Goal: Information Seeking & Learning: Learn about a topic

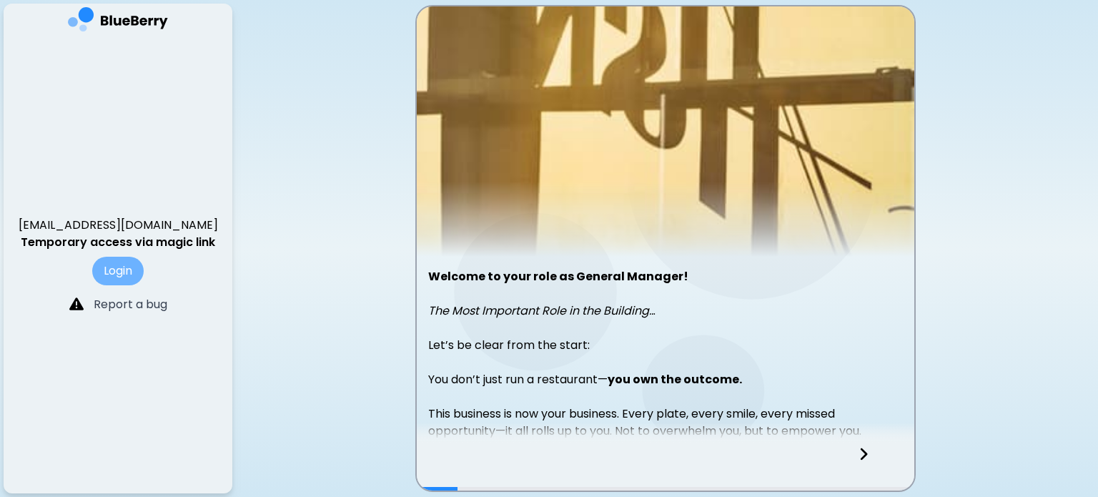
click at [131, 267] on button "Login" at bounding box center [117, 271] width 51 height 29
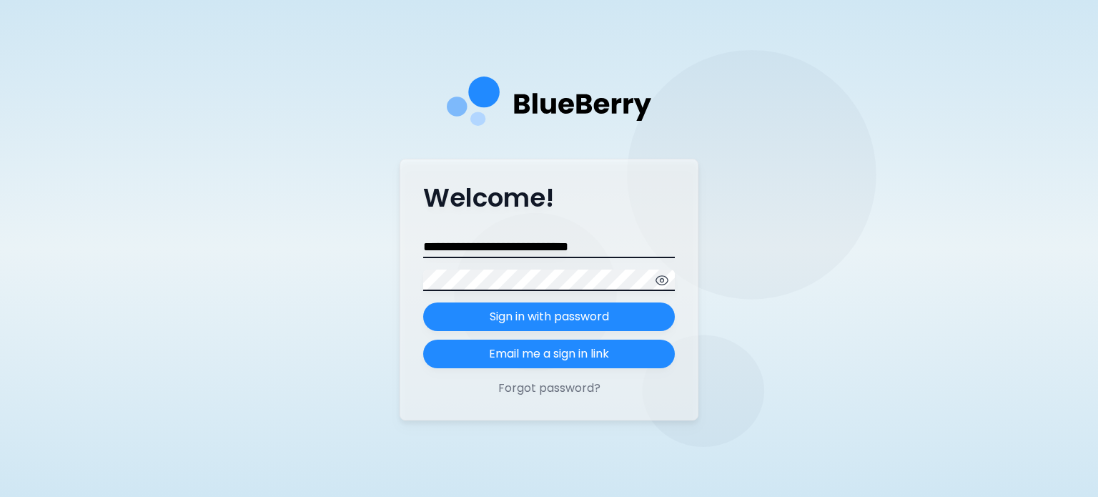
click at [666, 277] on icon "button" at bounding box center [662, 280] width 14 height 14
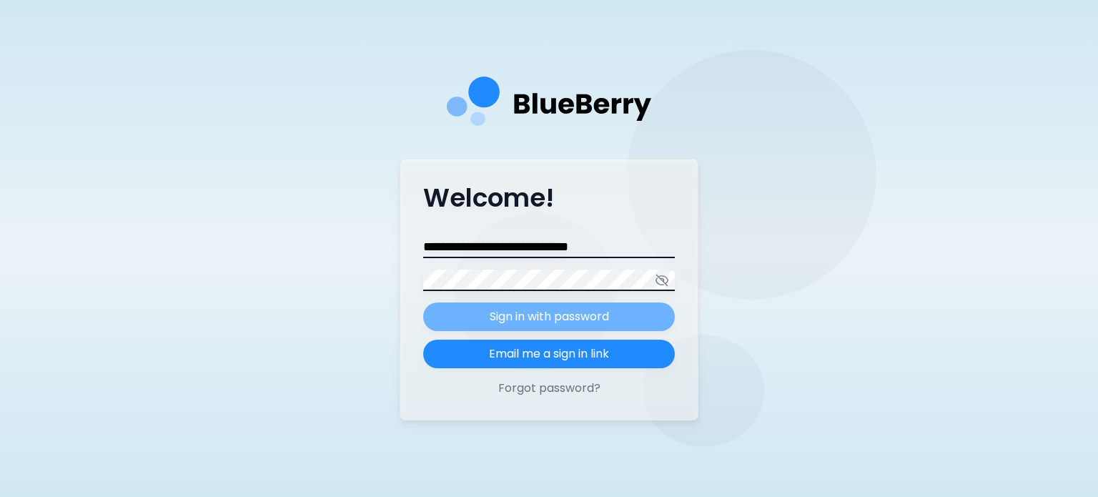
click at [587, 311] on p "Sign in with password" at bounding box center [548, 316] width 119 height 17
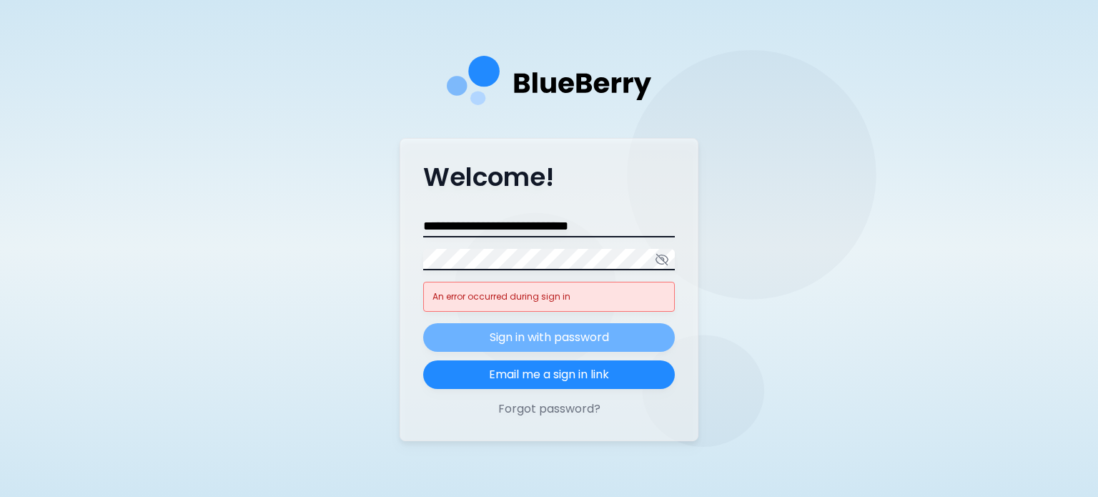
click at [560, 422] on div "**********" at bounding box center [548, 289] width 299 height 303
click at [529, 400] on button "Forgot password?" at bounding box center [549, 408] width 252 height 17
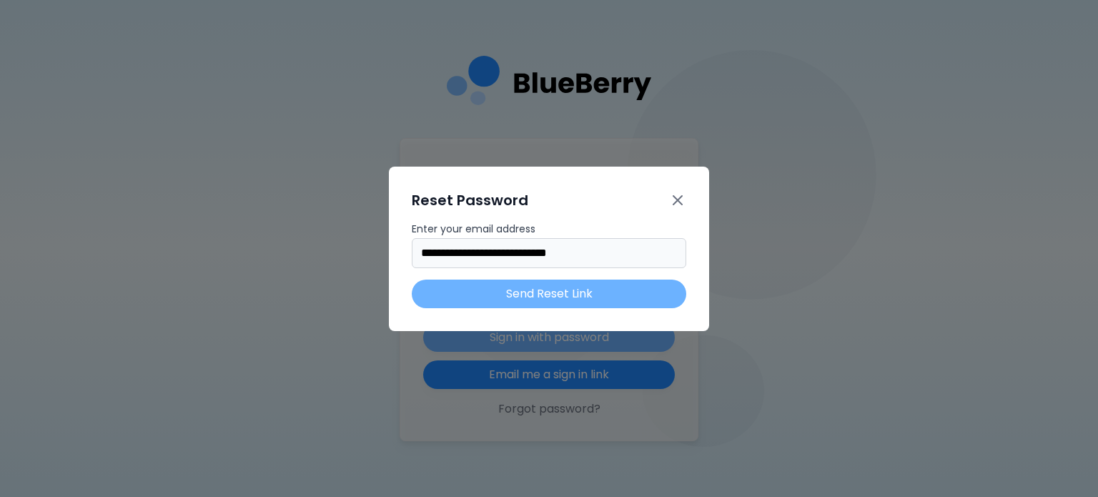
click at [529, 282] on button "Send Reset Link" at bounding box center [549, 293] width 274 height 29
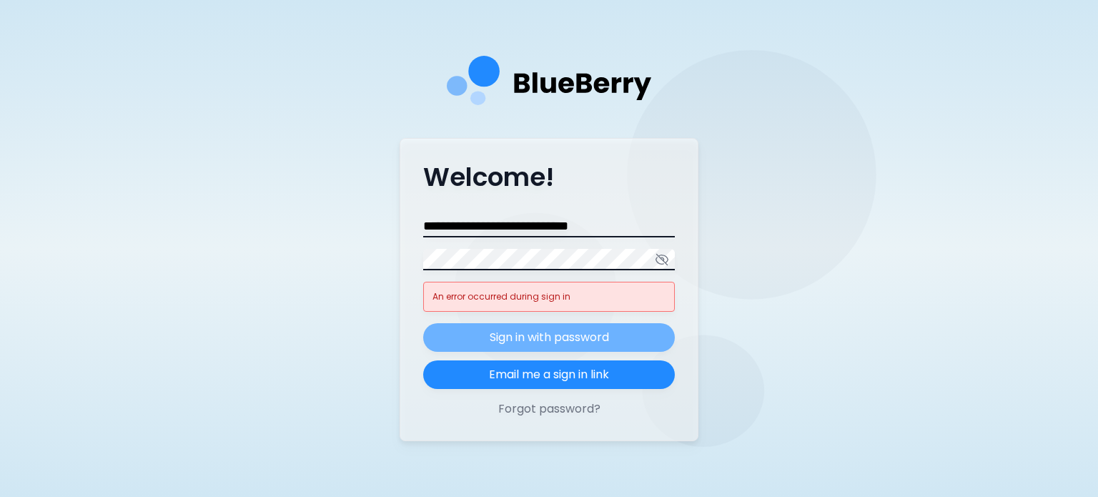
click at [551, 343] on p "Sign in with password" at bounding box center [548, 337] width 119 height 17
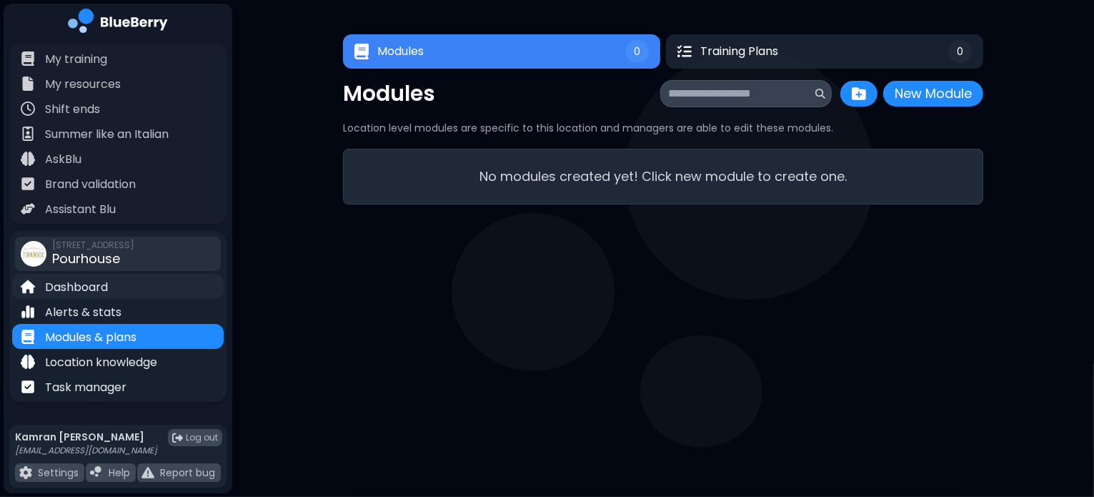
click at [57, 284] on p "Dashboard" at bounding box center [76, 287] width 63 height 17
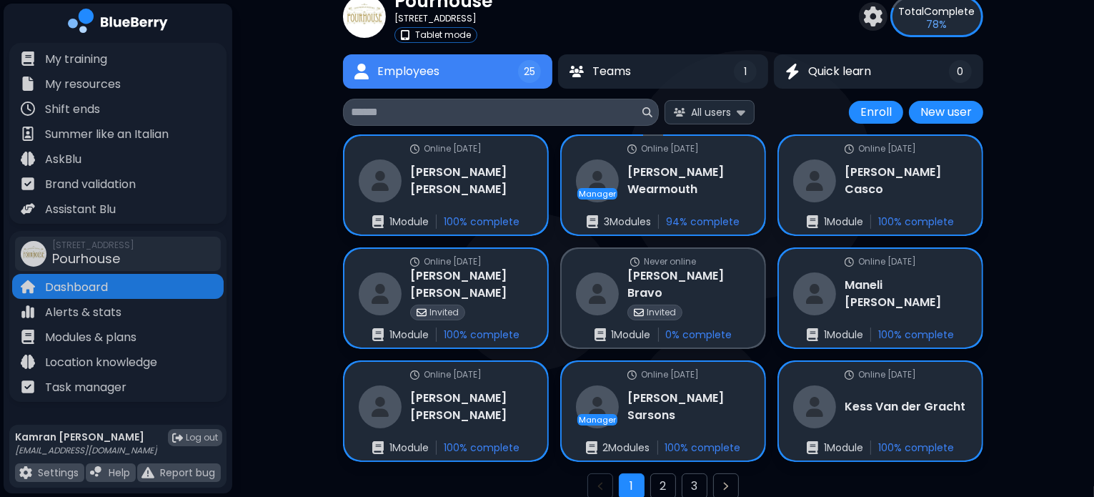
scroll to position [59, 0]
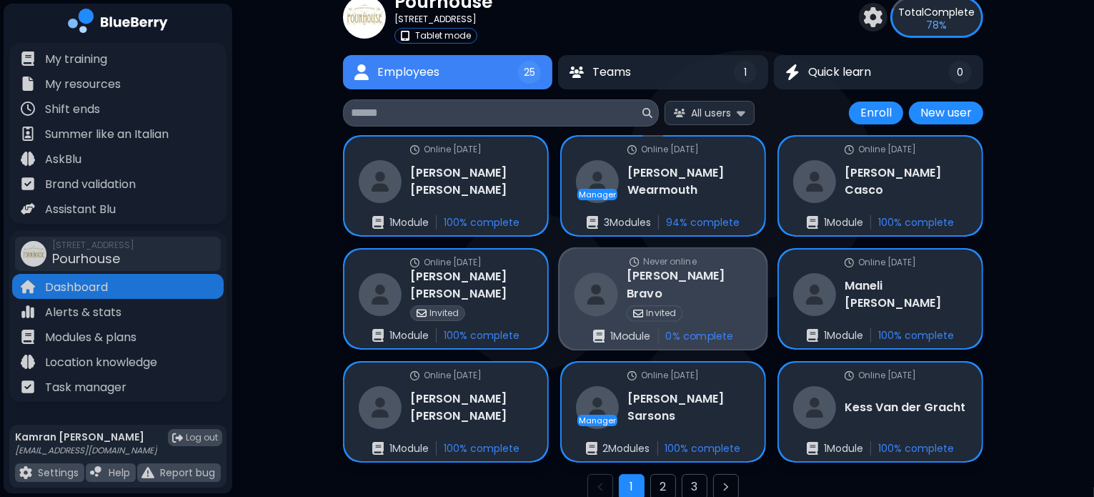
click at [729, 291] on div "Never online [PERSON_NAME] Invited 1 Module 0 % complete" at bounding box center [662, 299] width 207 height 101
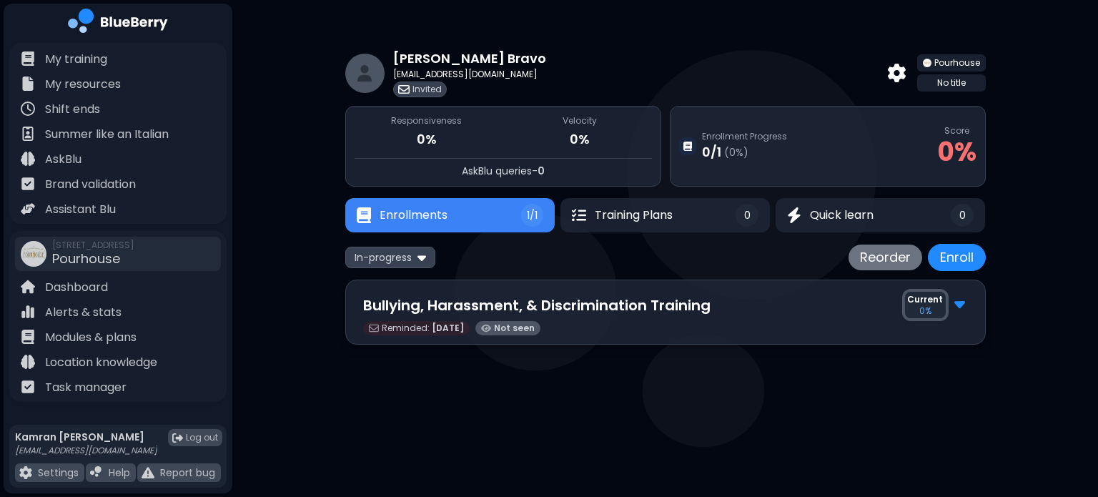
click at [880, 59] on div "[PERSON_NAME] [PERSON_NAME][EMAIL_ADDRESS][DOMAIN_NAME] Invited Pourhouse No ti…" at bounding box center [665, 73] width 640 height 49
click at [886, 66] on div at bounding box center [896, 73] width 29 height 30
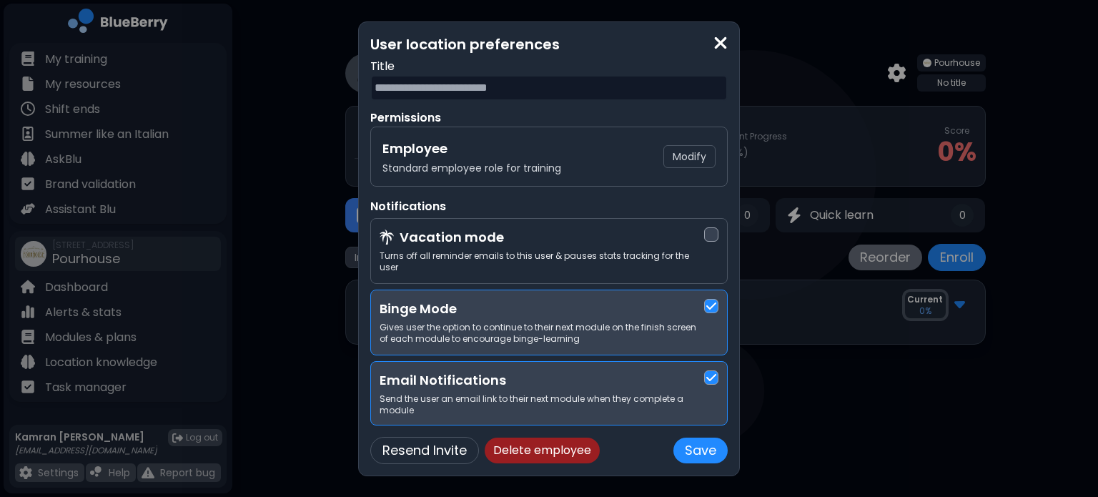
click at [539, 437] on button "Delete employee" at bounding box center [541, 450] width 115 height 26
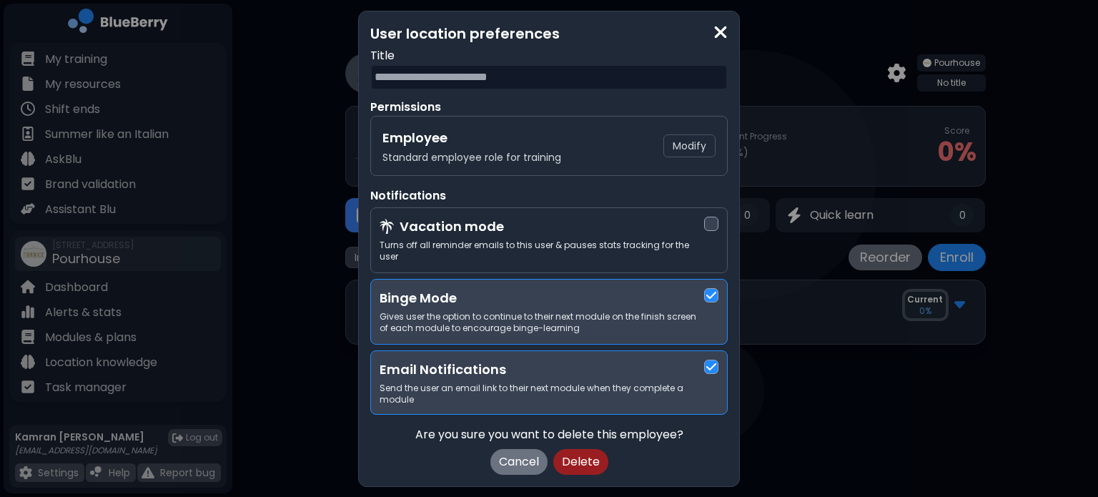
click at [588, 454] on button "Delete" at bounding box center [580, 462] width 55 height 26
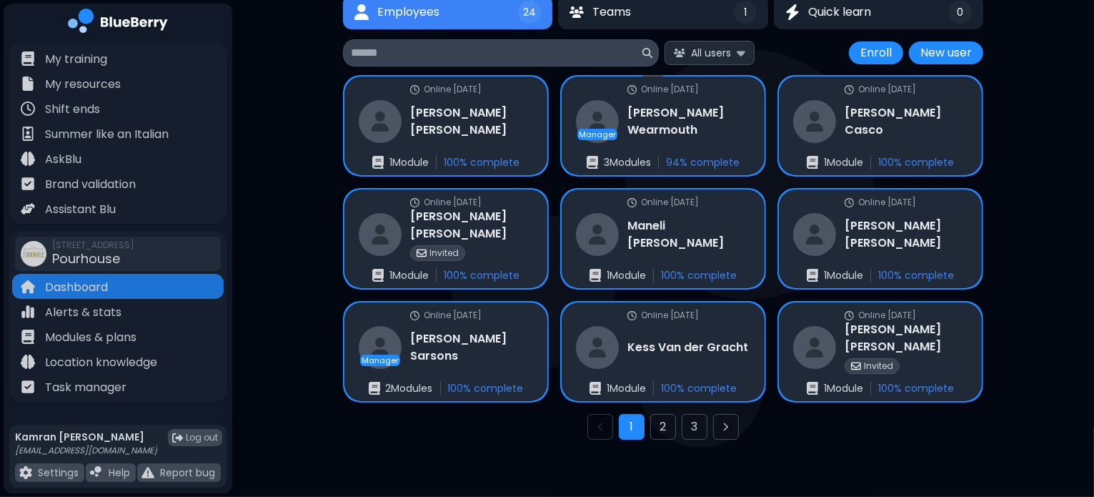
scroll to position [143, 0]
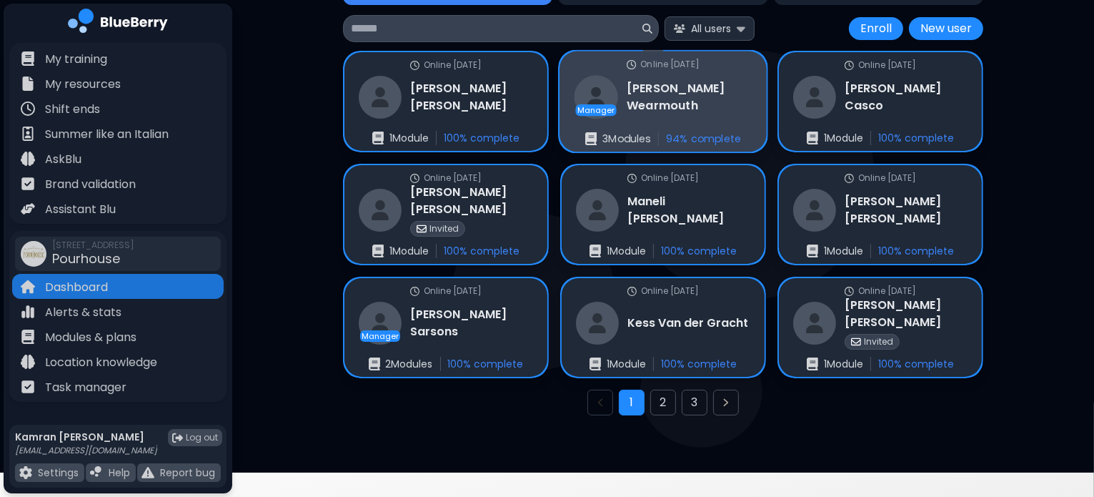
click at [752, 115] on div "Online [DATE] Manager [PERSON_NAME] 3 Module s 94 % complete" at bounding box center [662, 101] width 207 height 101
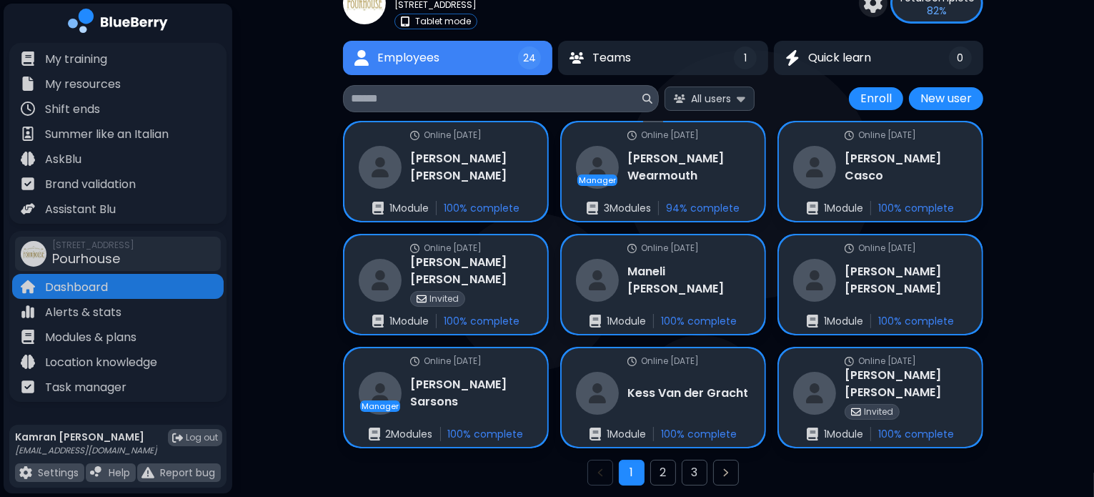
scroll to position [143, 0]
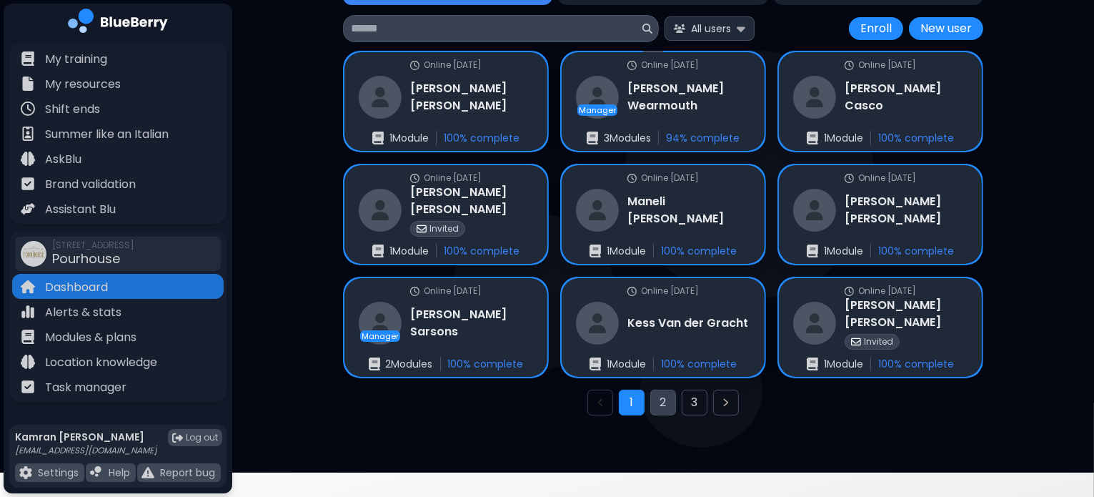
click at [668, 405] on button "2" at bounding box center [663, 402] width 26 height 26
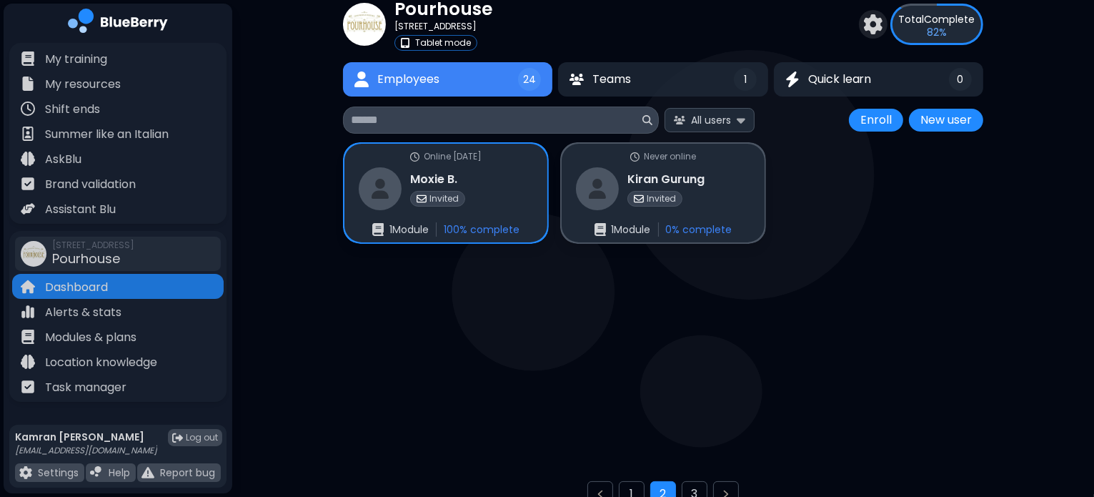
scroll to position [37, 0]
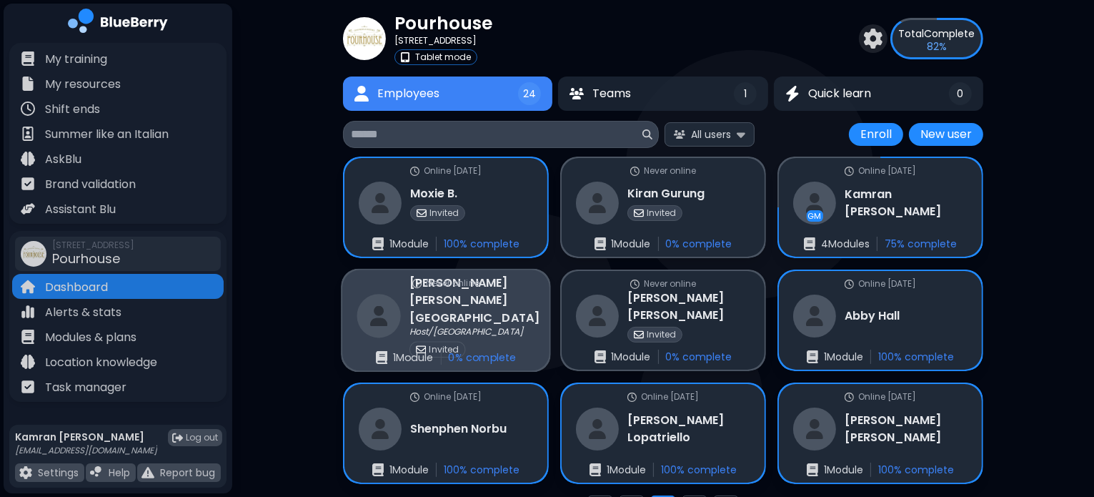
click at [483, 316] on h3 "[PERSON_NAME][GEOGRAPHIC_DATA]" at bounding box center [474, 300] width 131 height 52
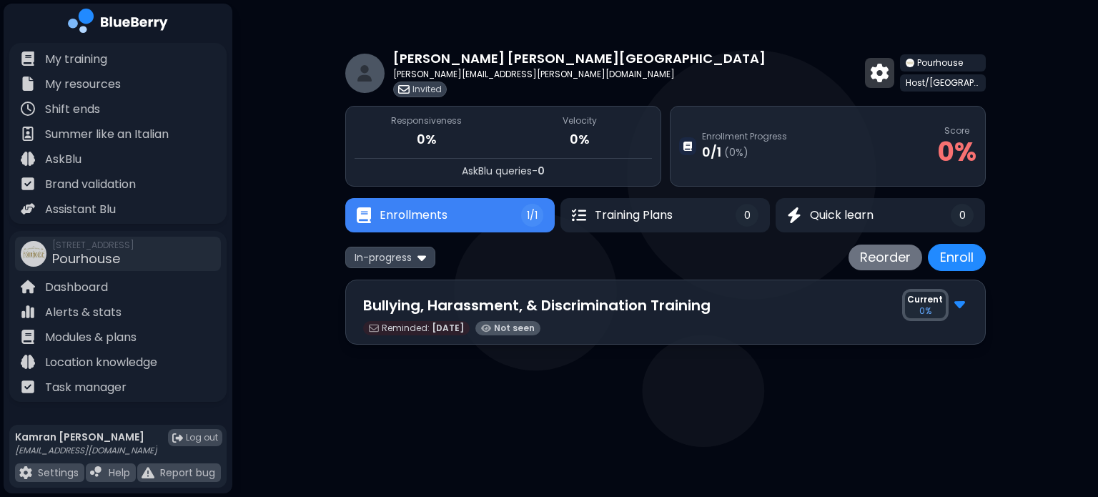
click at [888, 71] on img at bounding box center [879, 73] width 18 height 19
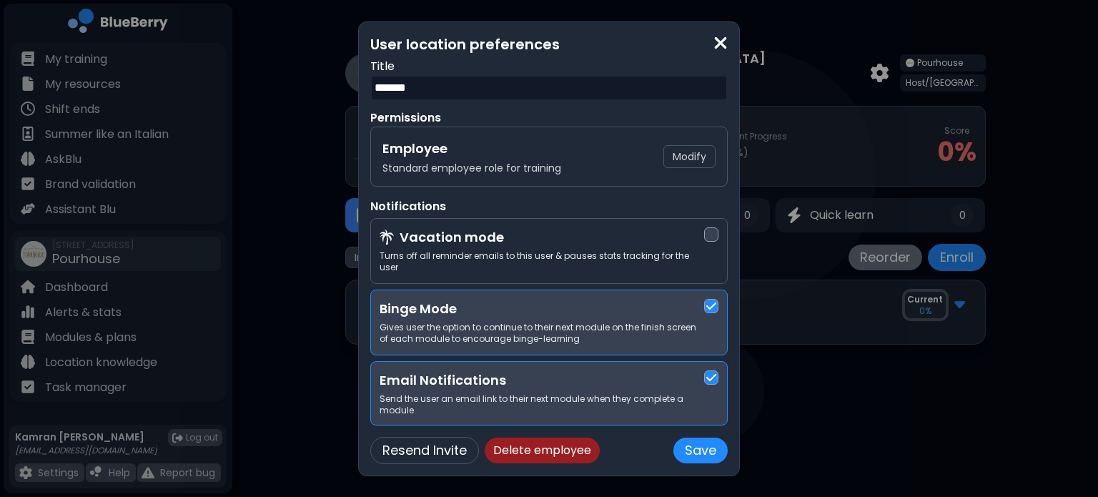
click at [540, 437] on button "Delete employee" at bounding box center [541, 450] width 115 height 26
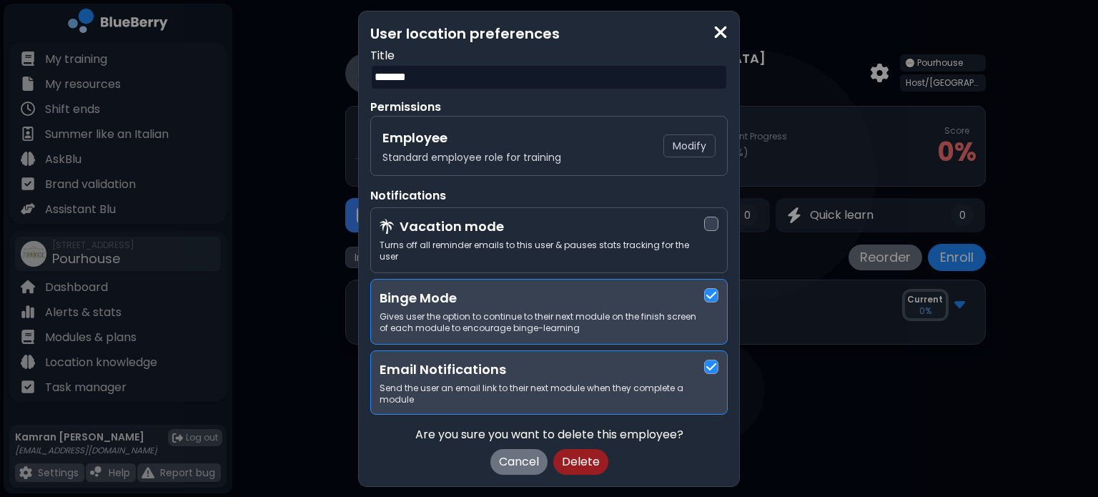
click at [582, 459] on button "Delete" at bounding box center [580, 462] width 55 height 26
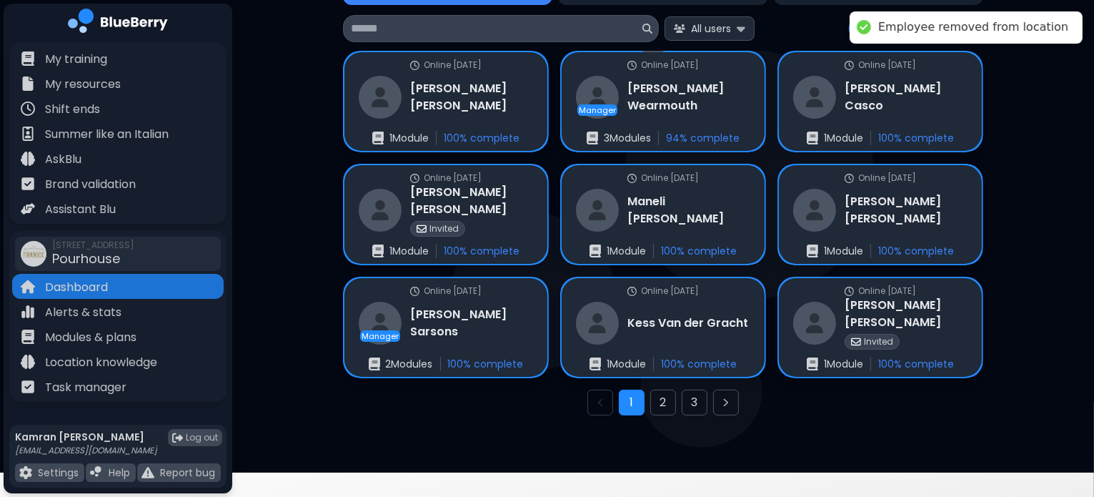
scroll to position [141, 0]
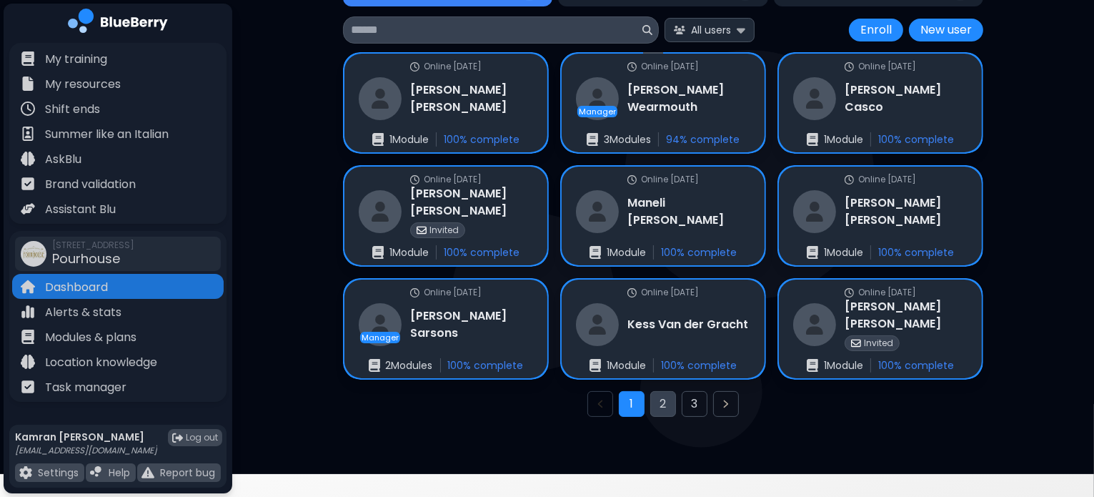
click at [667, 401] on button "2" at bounding box center [663, 404] width 26 height 26
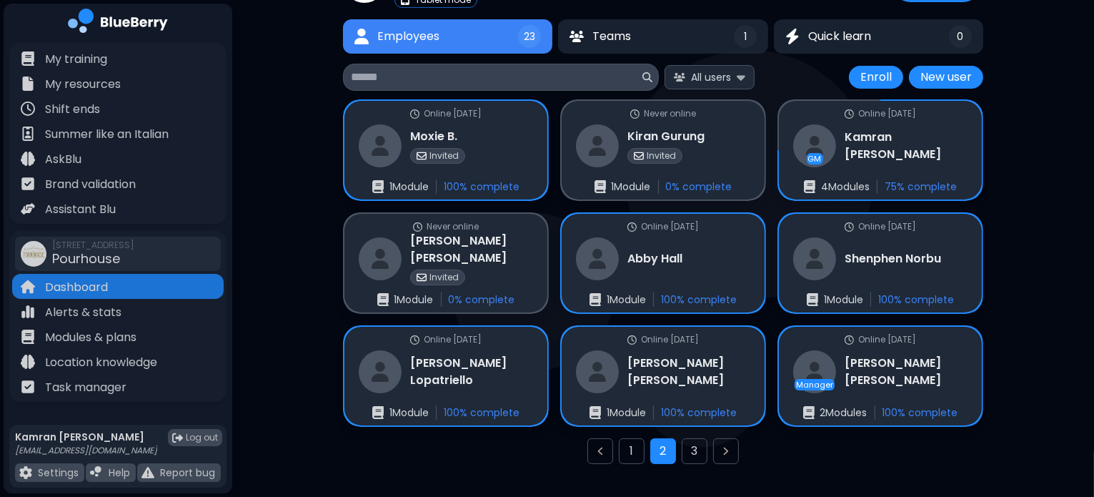
scroll to position [143, 0]
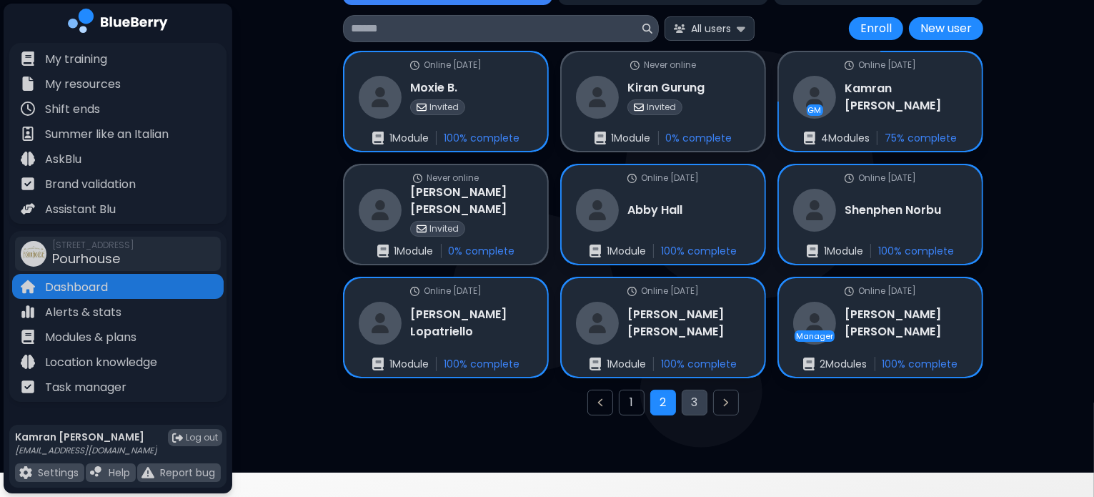
click at [702, 400] on button "3" at bounding box center [695, 402] width 26 height 26
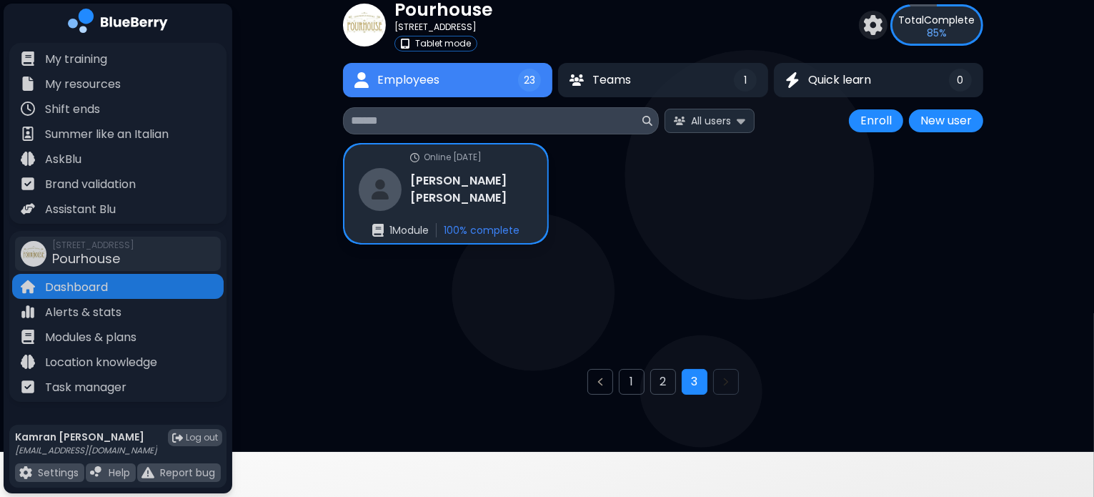
scroll to position [37, 0]
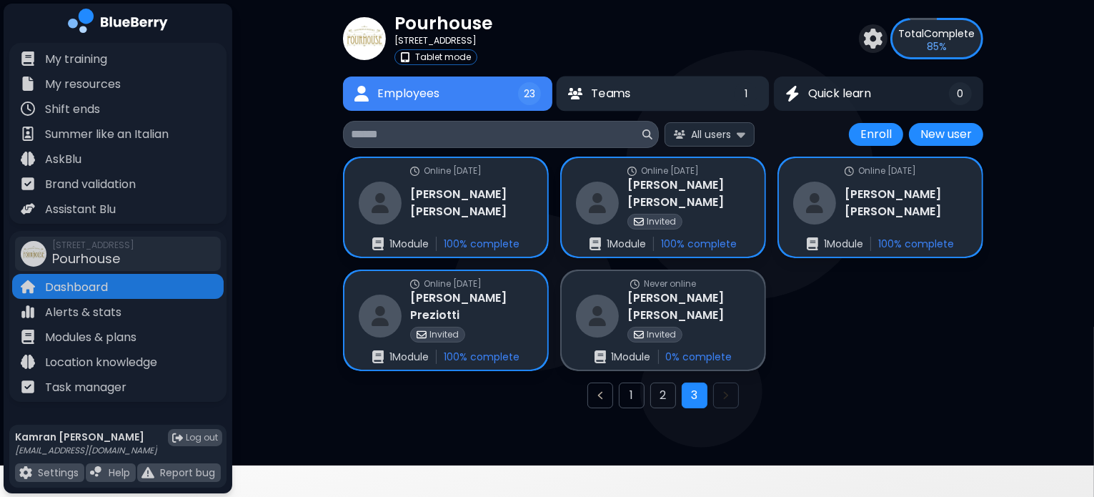
click at [677, 92] on button "Teams 1" at bounding box center [663, 93] width 213 height 35
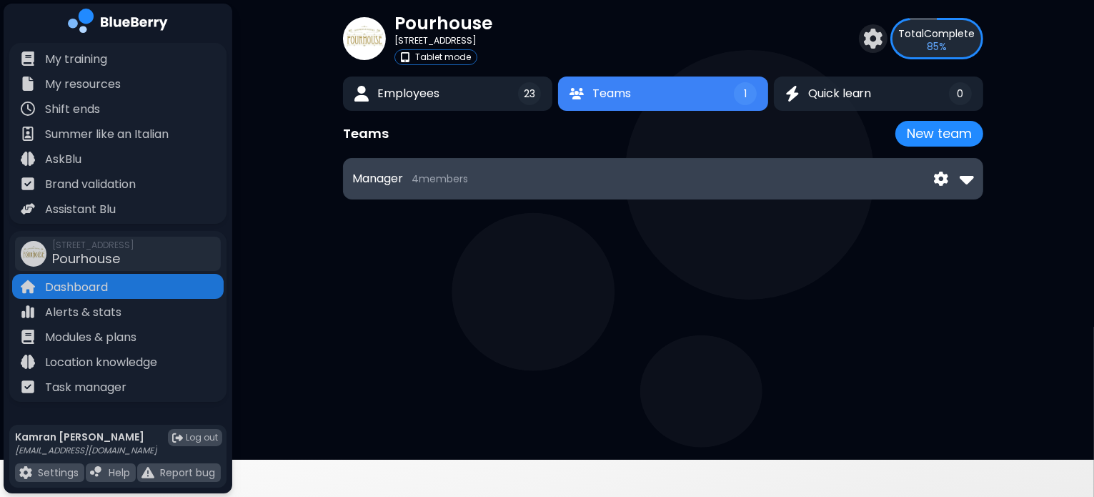
click at [560, 187] on div "Manager 4 member s" at bounding box center [663, 178] width 622 height 23
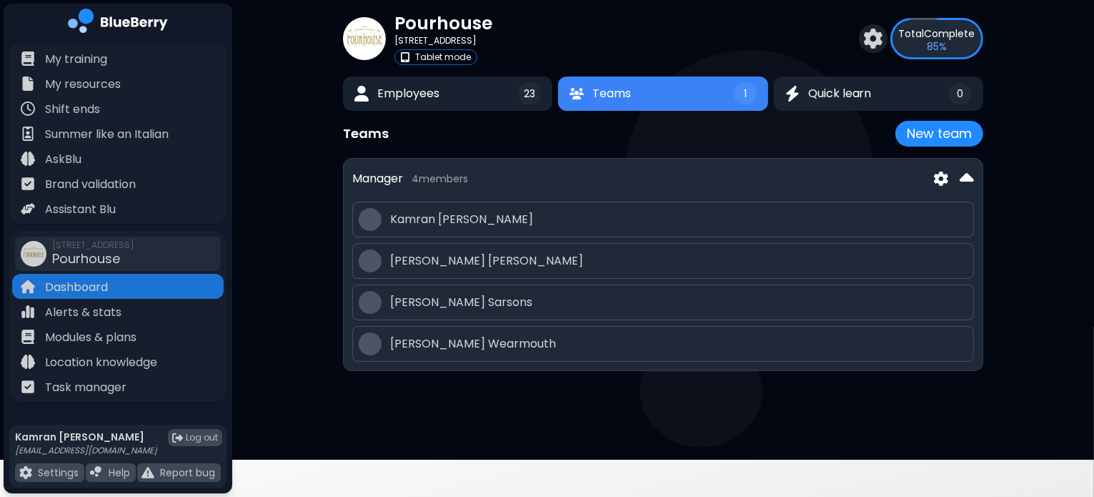
click at [560, 182] on div "Manager 4 member s" at bounding box center [663, 178] width 622 height 23
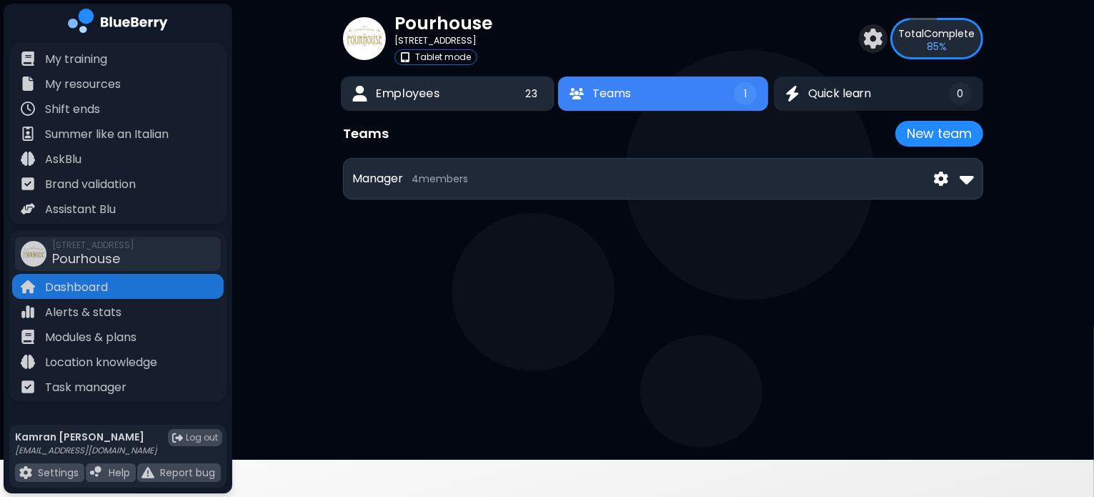
click at [454, 94] on button "Employees 23" at bounding box center [448, 93] width 214 height 35
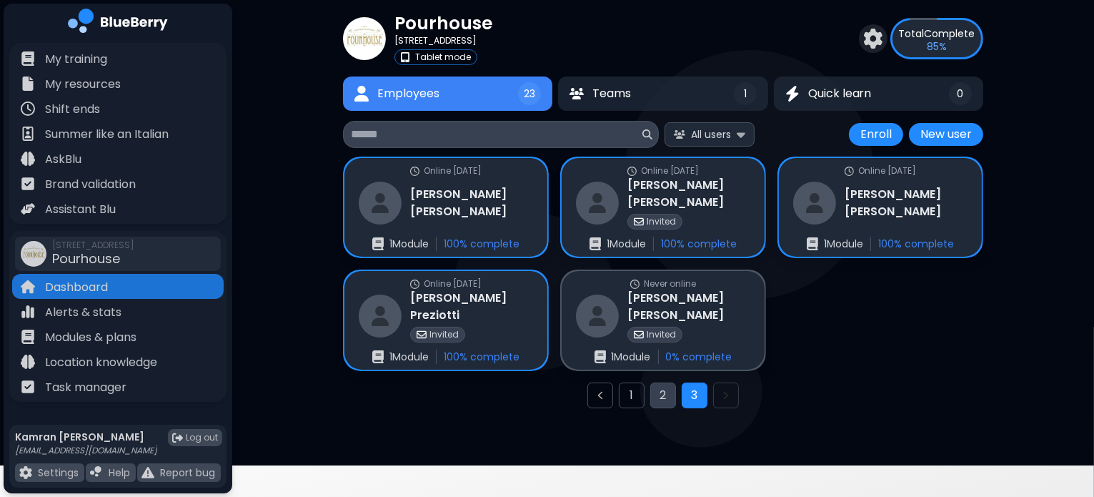
click at [656, 392] on button "2" at bounding box center [663, 395] width 26 height 26
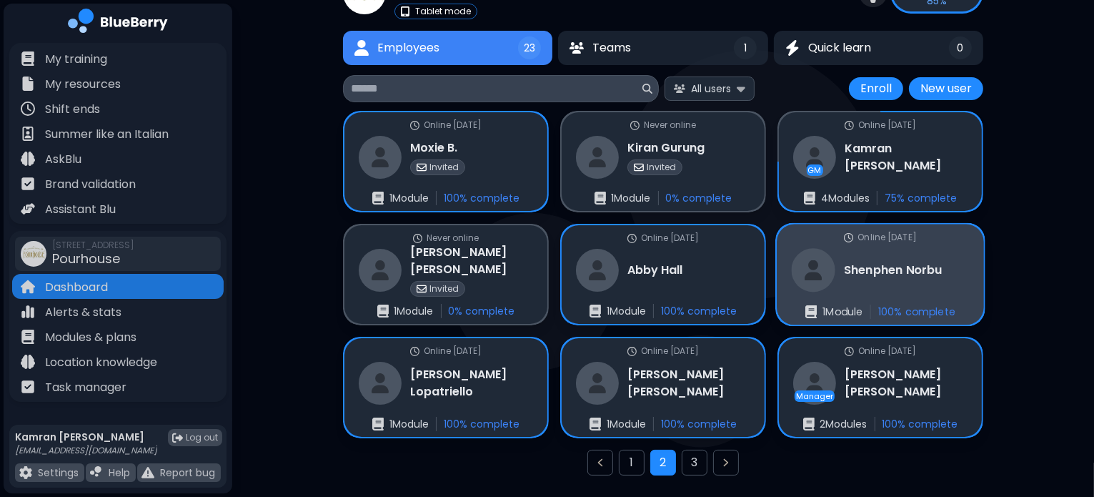
scroll to position [143, 0]
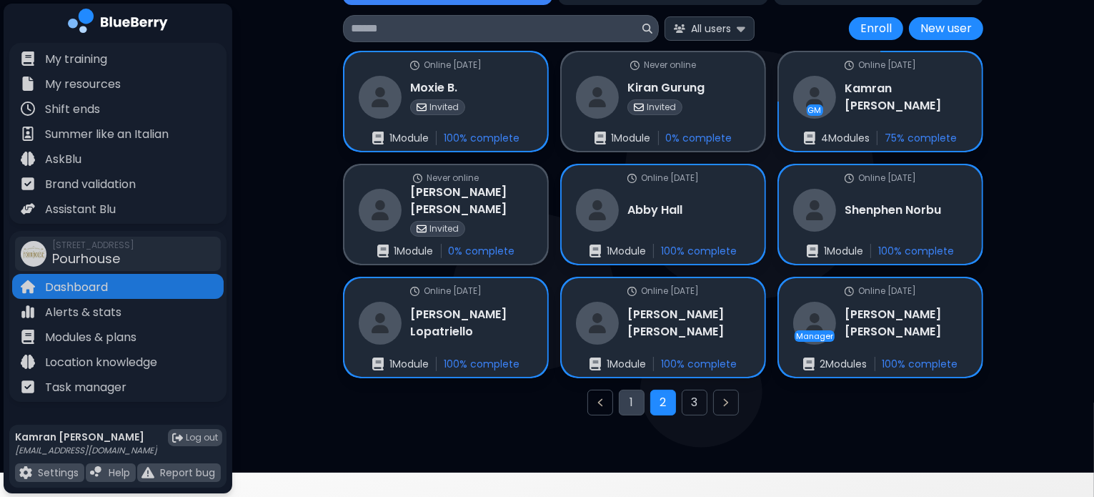
click at [635, 400] on button "1" at bounding box center [632, 402] width 26 height 26
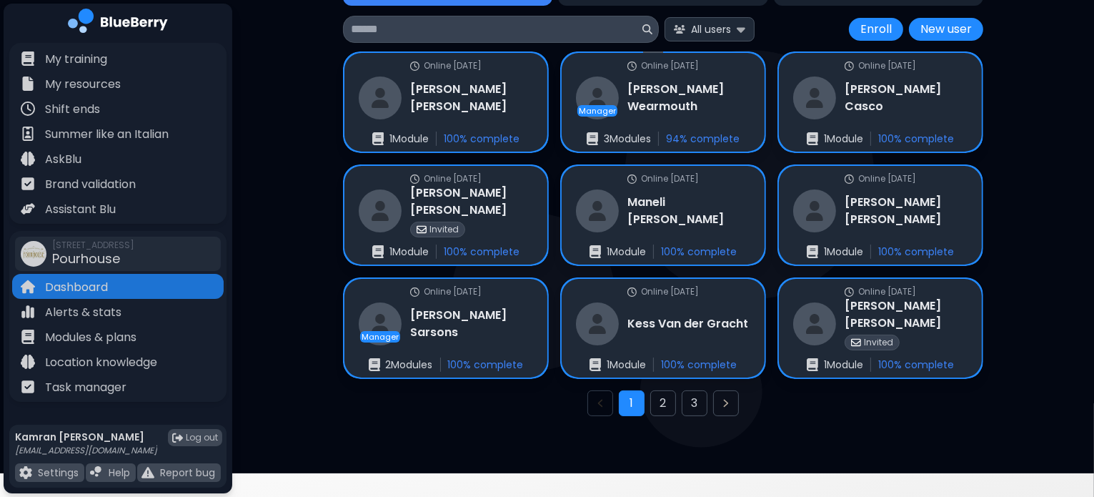
scroll to position [89, 0]
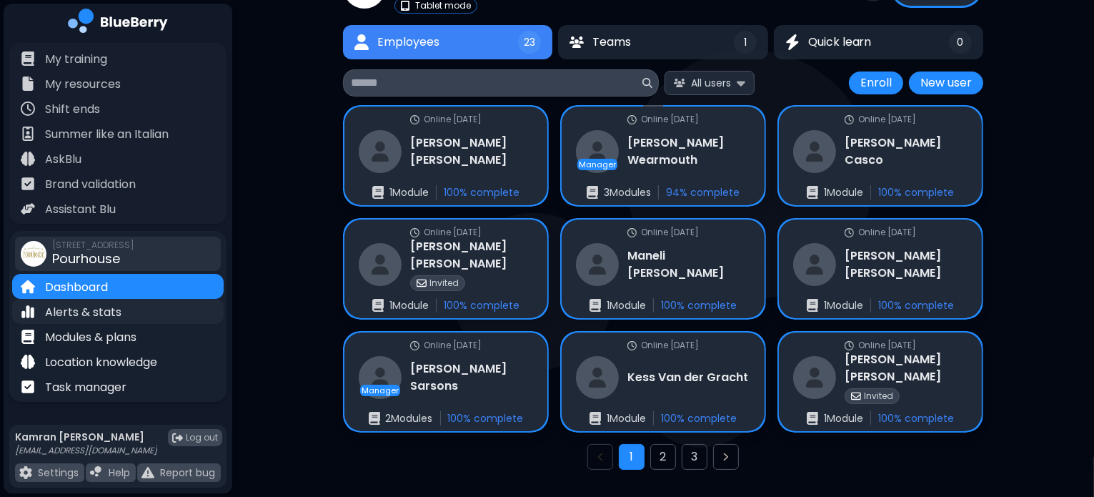
click at [125, 307] on div "Alerts & stats" at bounding box center [118, 311] width 212 height 25
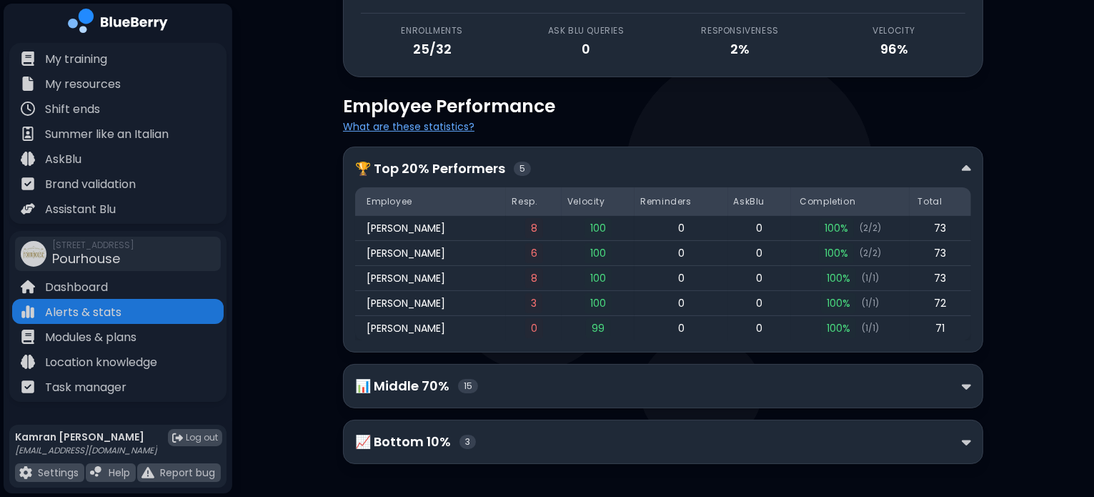
scroll to position [185, 0]
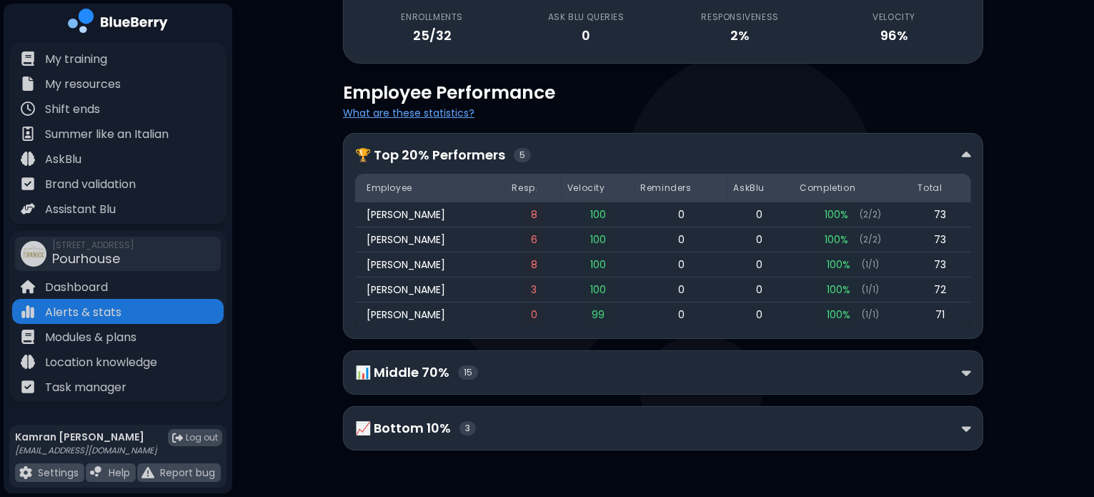
click at [675, 422] on div "📈 Bottom 10% 3" at bounding box center [663, 428] width 616 height 20
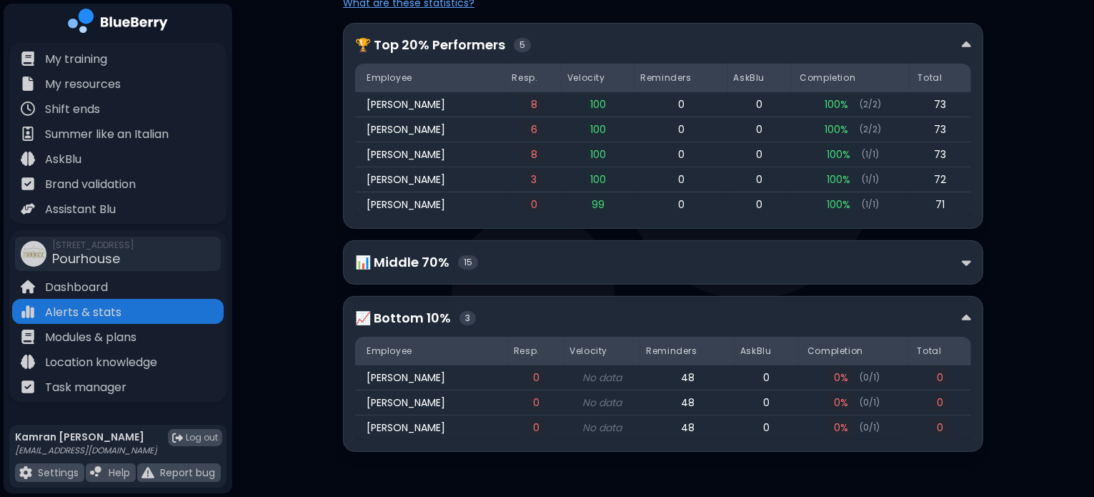
scroll to position [297, 0]
click at [717, 271] on div "📊 Middle 70% 15" at bounding box center [663, 261] width 640 height 44
click at [940, 251] on div "📊 Middle 70% 15" at bounding box center [663, 261] width 616 height 20
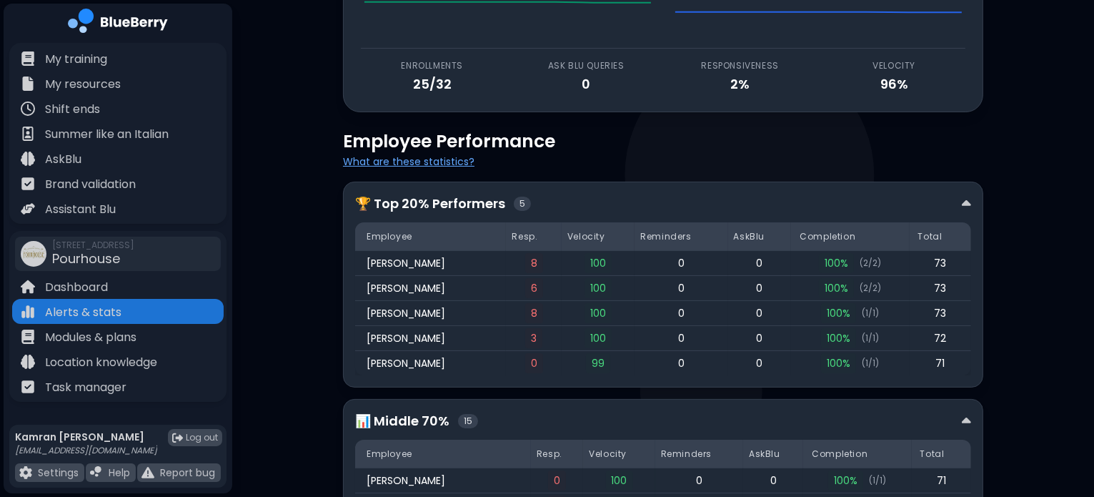
scroll to position [137, 0]
click at [444, 163] on button "What are these statistics?" at bounding box center [408, 160] width 131 height 13
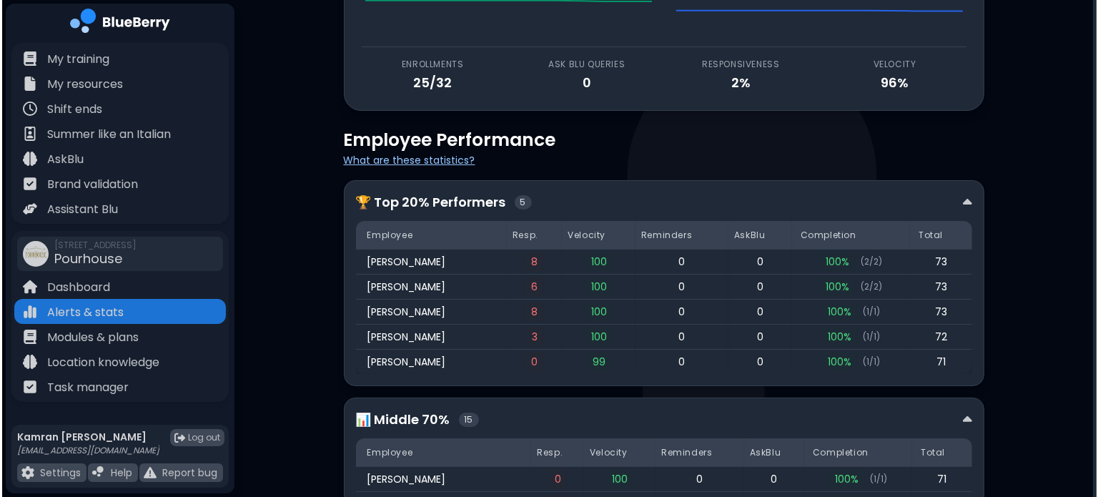
scroll to position [0, 0]
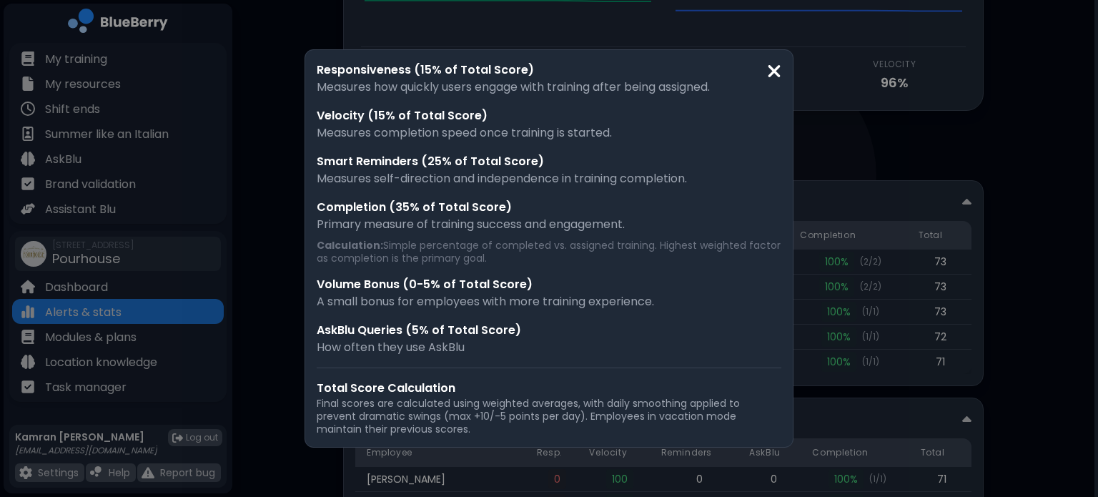
click at [772, 70] on img at bounding box center [774, 70] width 14 height 19
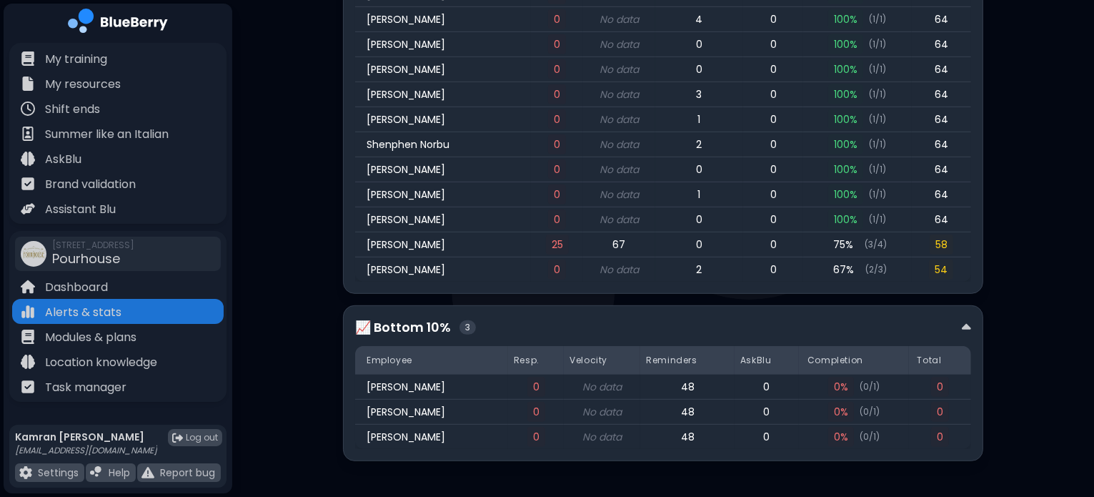
scroll to position [706, 0]
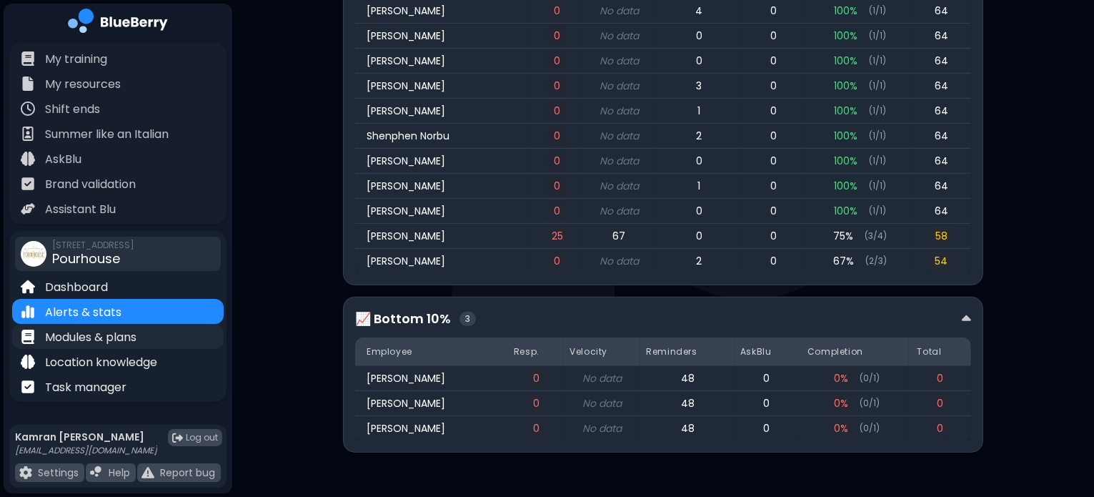
click at [109, 333] on p "Modules & plans" at bounding box center [90, 337] width 91 height 17
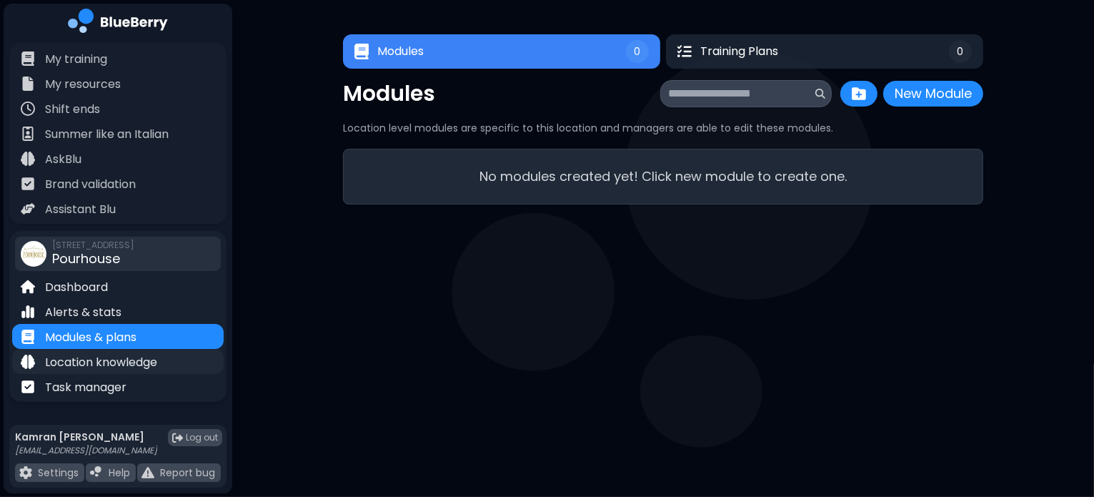
click at [123, 369] on p "Location knowledge" at bounding box center [101, 362] width 112 height 17
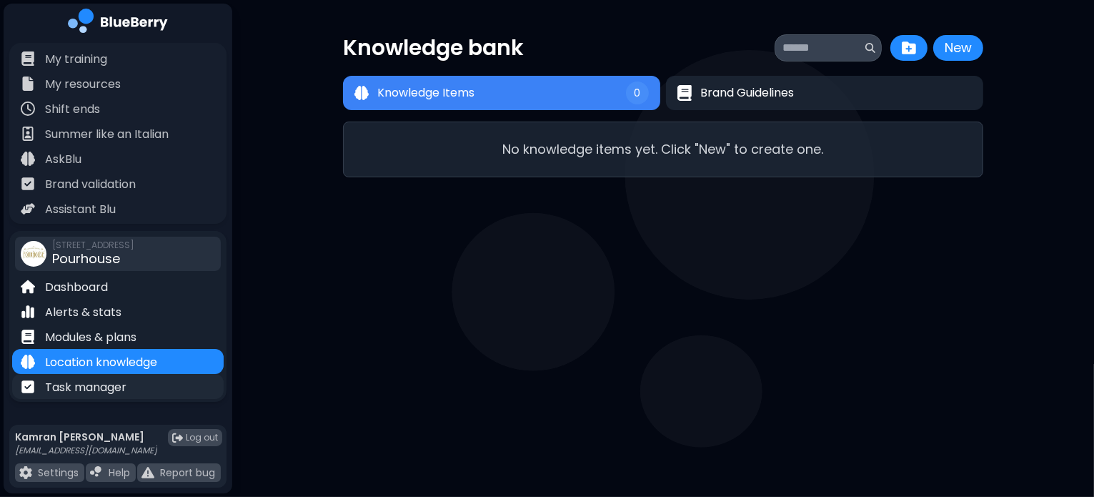
click at [118, 390] on p "Task manager" at bounding box center [85, 387] width 81 height 17
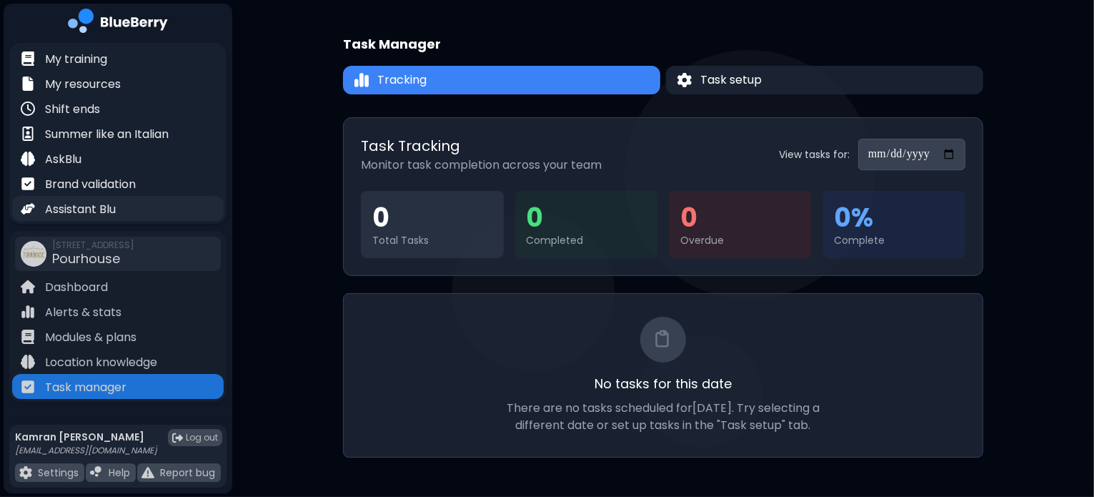
click at [89, 207] on p "Assistant Blu" at bounding box center [80, 209] width 71 height 17
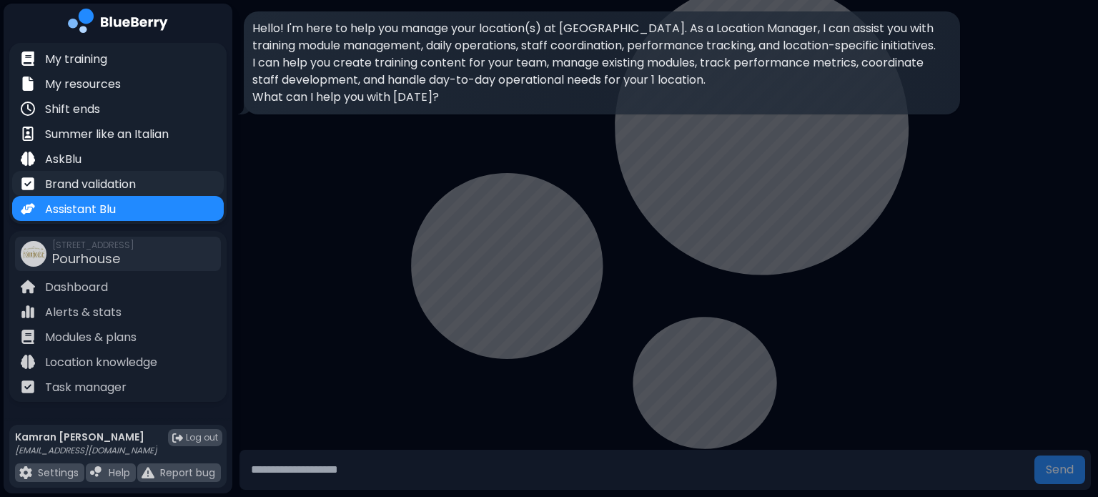
click at [109, 181] on p "Brand validation" at bounding box center [90, 184] width 91 height 17
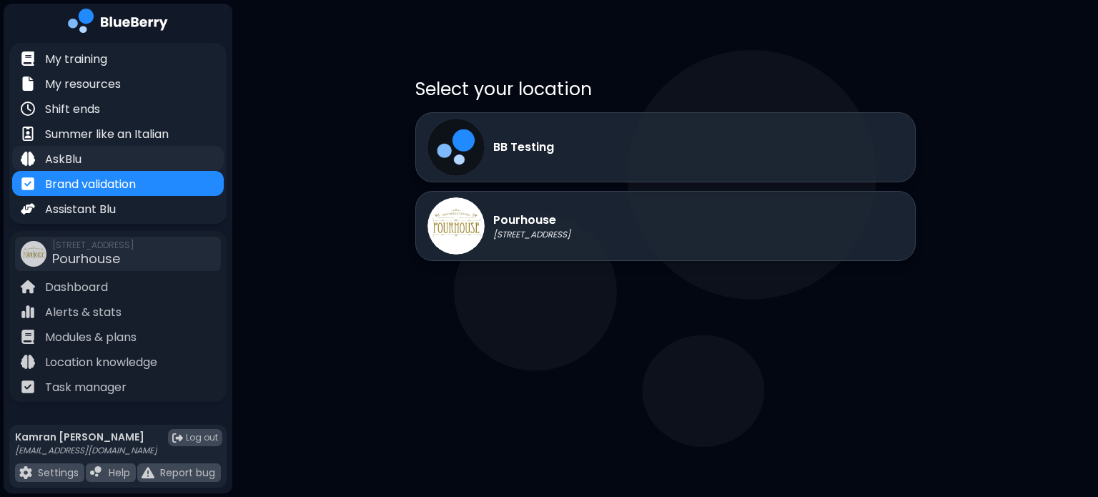
click at [64, 151] on p "AskBlu" at bounding box center [63, 159] width 36 height 17
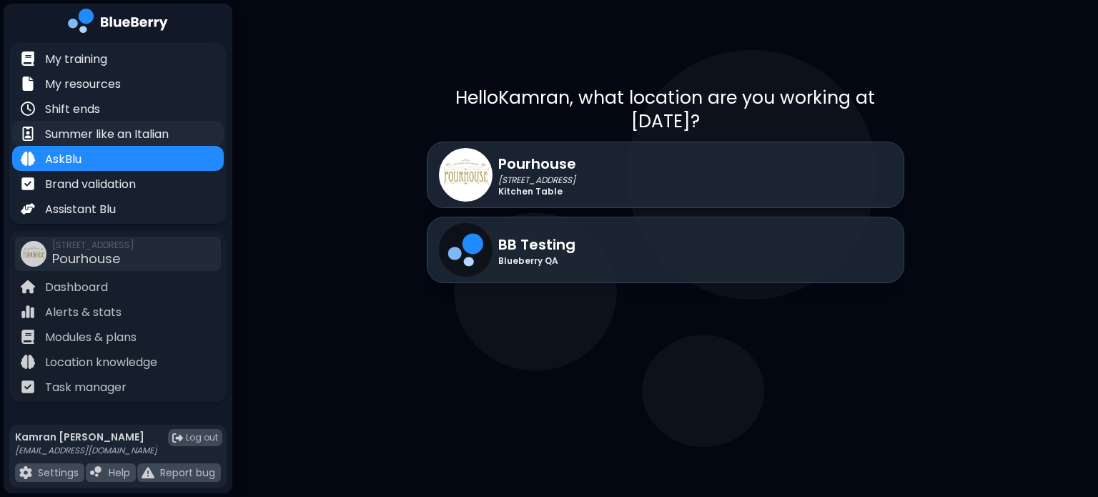
click at [87, 132] on p "Summer like an Italian" at bounding box center [107, 134] width 124 height 17
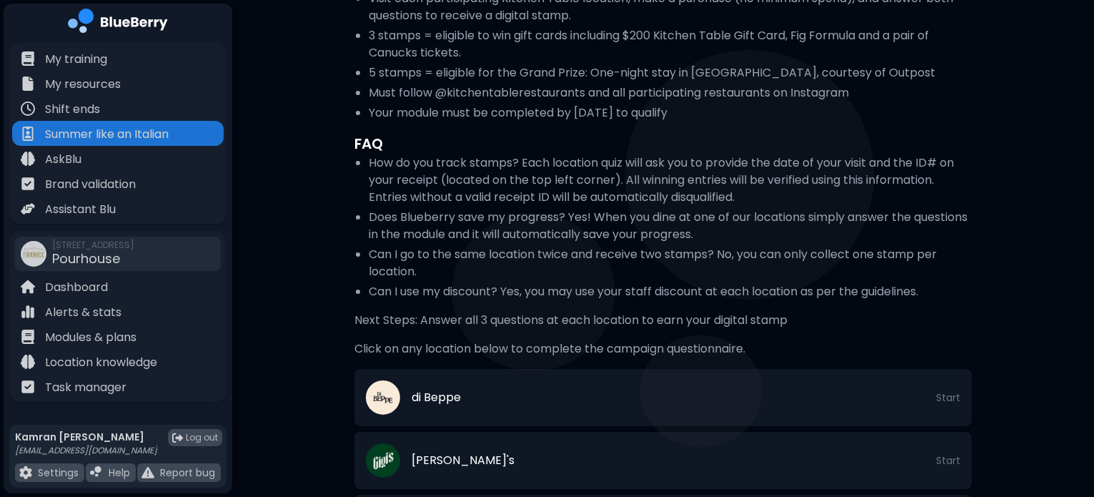
scroll to position [151, 0]
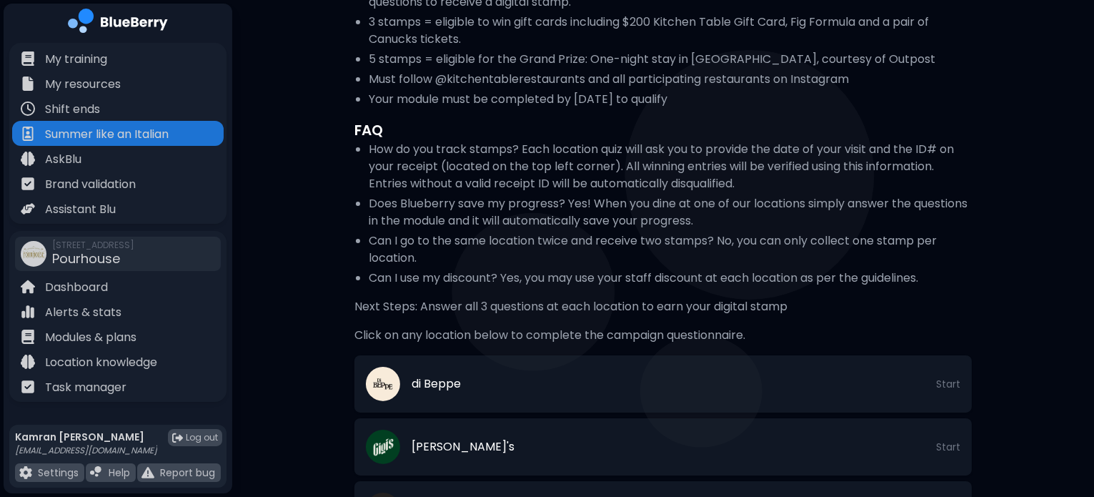
drag, startPoint x: 1028, startPoint y: 205, endPoint x: 852, endPoint y: 133, distance: 190.0
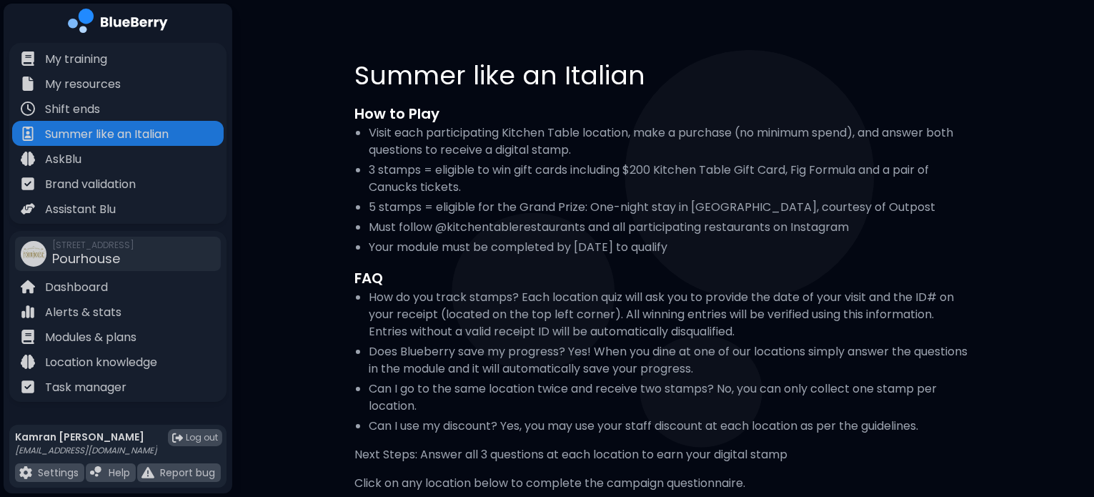
scroll to position [0, 0]
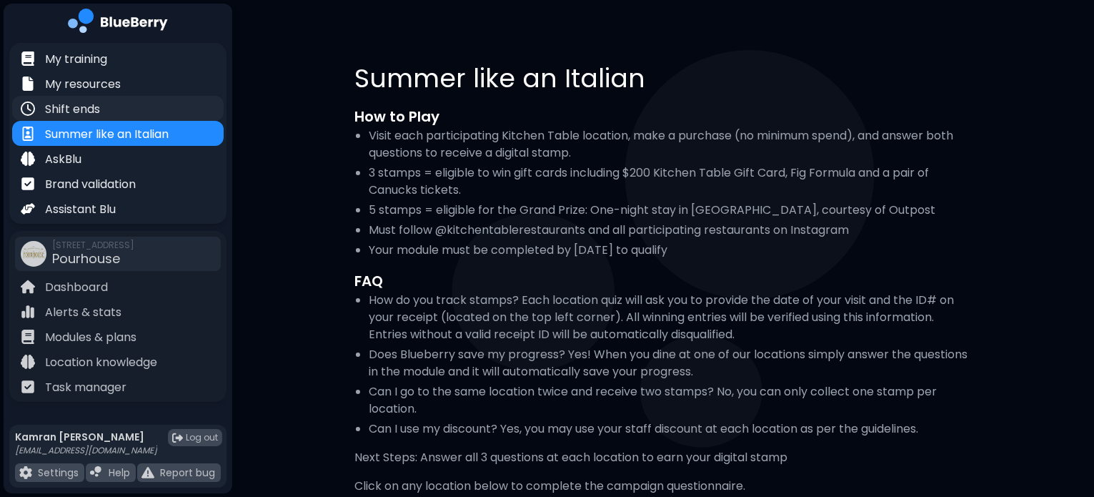
click at [144, 109] on div "Shift ends" at bounding box center [118, 108] width 212 height 25
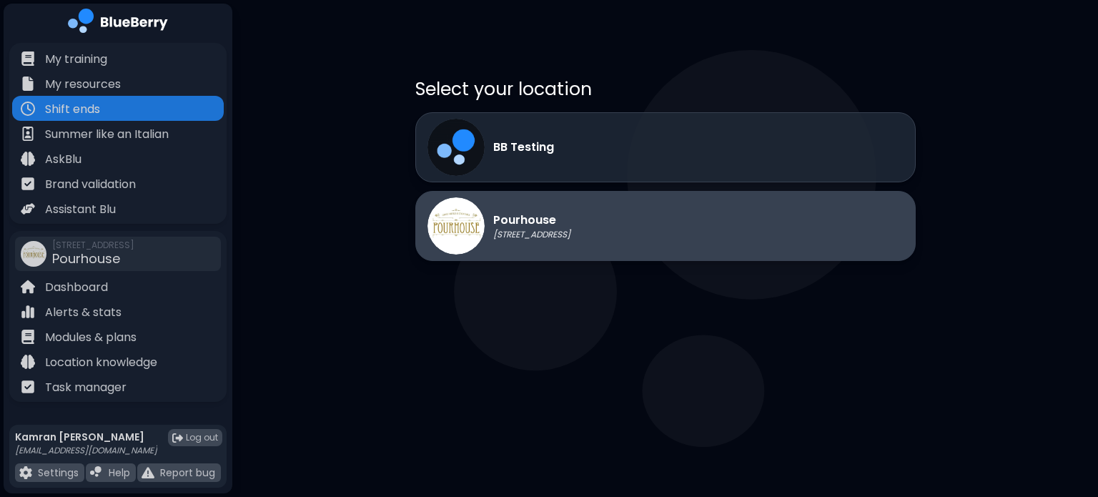
click at [570, 247] on div "Pourhouse [STREET_ADDRESS]" at bounding box center [498, 225] width 143 height 57
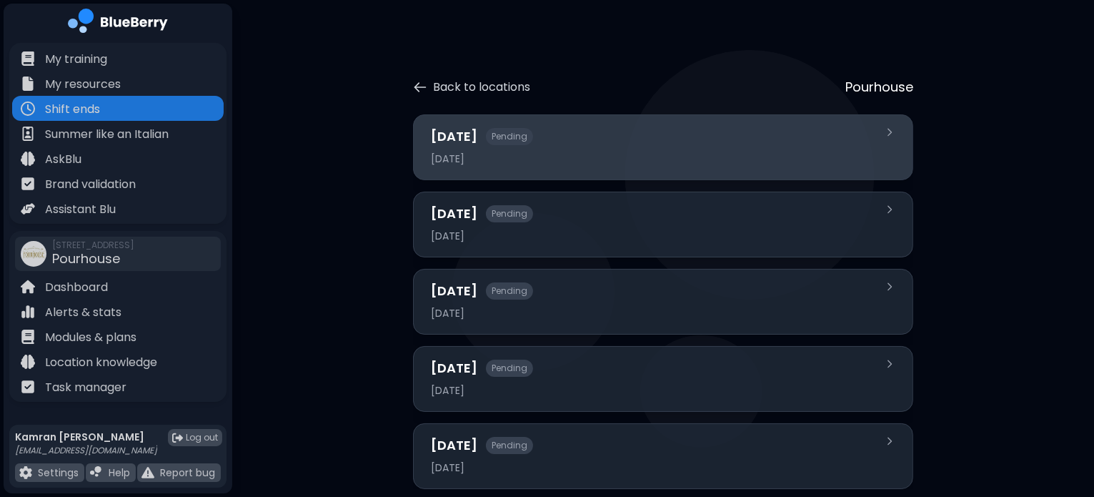
click at [657, 166] on div "[DATE] Pending [DATE]" at bounding box center [654, 146] width 447 height 41
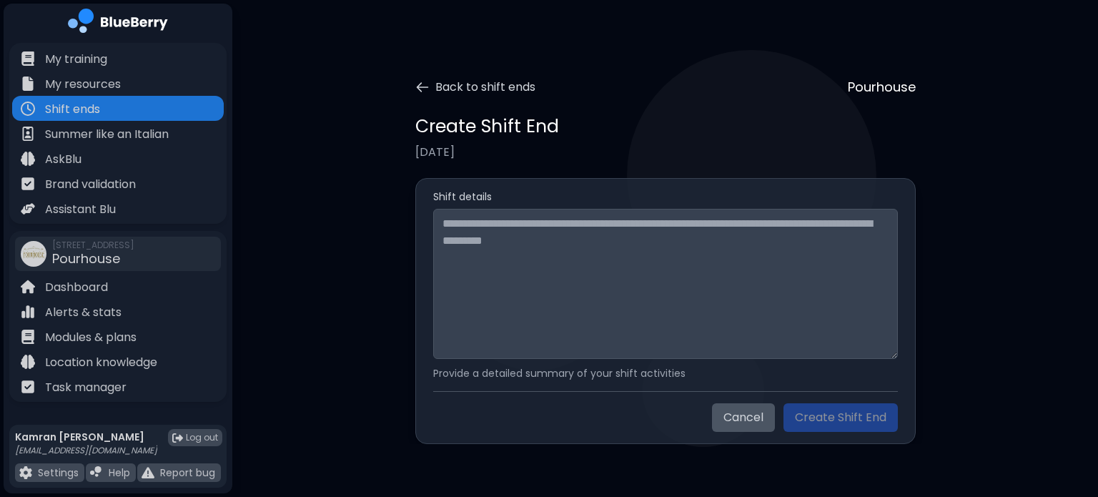
click at [596, 59] on div "Back to shift ends Pourhouse Create Shift End [DATE] Shift details Provide a de…" at bounding box center [665, 246] width 640 height 395
click at [414, 93] on div "Back to shift ends Pourhouse Create Shift End [DATE] Shift details Provide a de…" at bounding box center [665, 246] width 640 height 395
click at [419, 94] on icon at bounding box center [422, 87] width 14 height 14
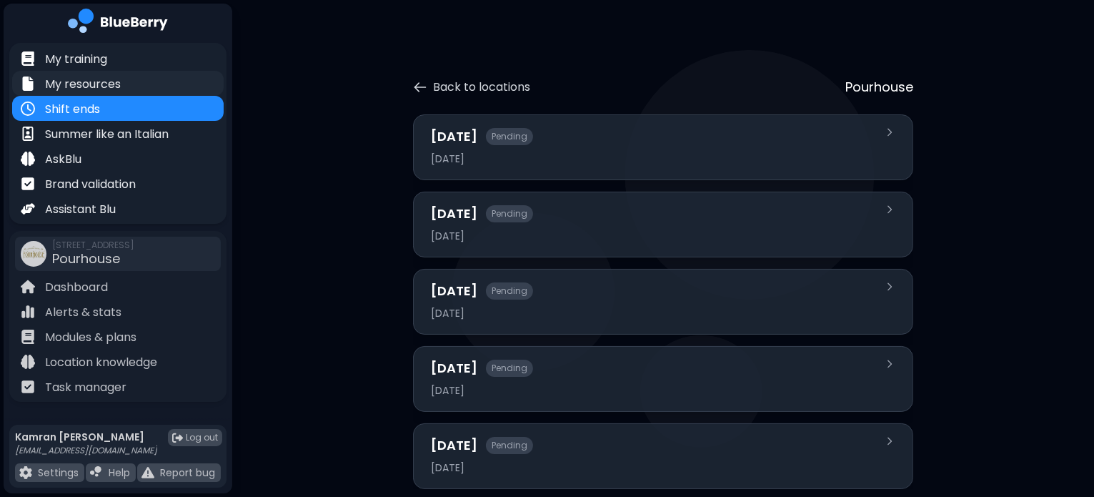
drag, startPoint x: 60, startPoint y: 81, endPoint x: 49, endPoint y: 79, distance: 11.6
click at [49, 79] on p "My resources" at bounding box center [83, 84] width 76 height 17
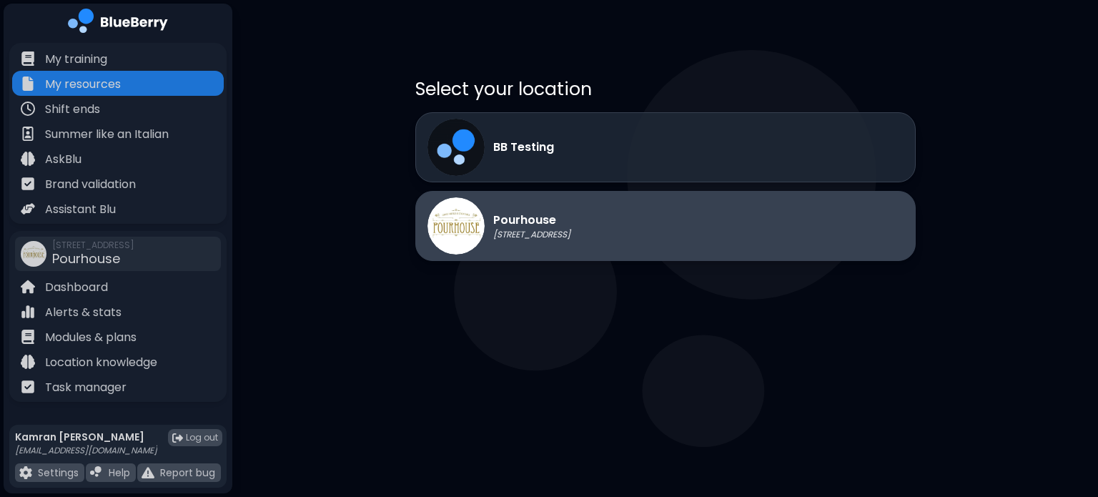
click at [612, 245] on div "Pourhouse [STREET_ADDRESS]" at bounding box center [665, 226] width 500 height 70
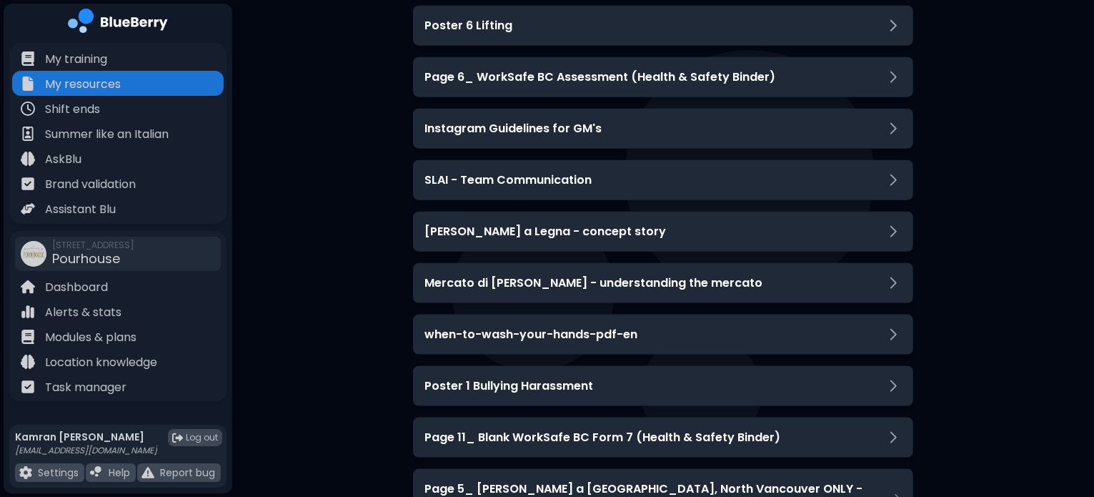
scroll to position [1755, 0]
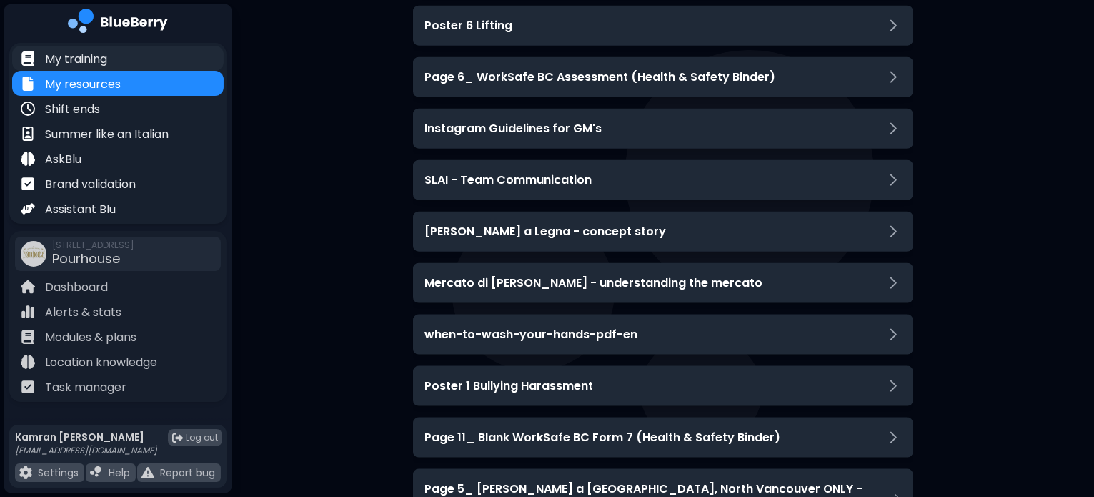
click at [117, 56] on div "My training" at bounding box center [118, 58] width 212 height 25
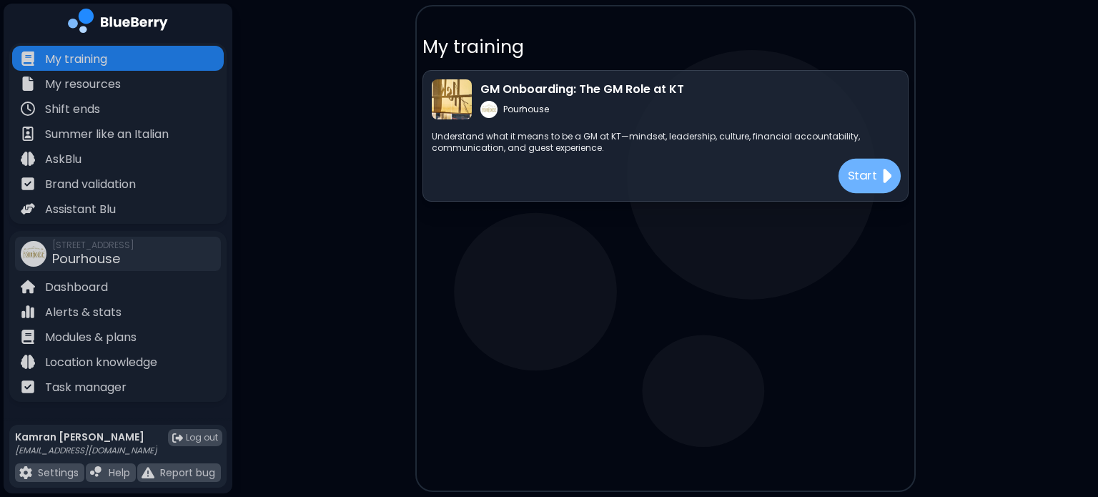
click at [874, 178] on p "Start" at bounding box center [862, 175] width 30 height 18
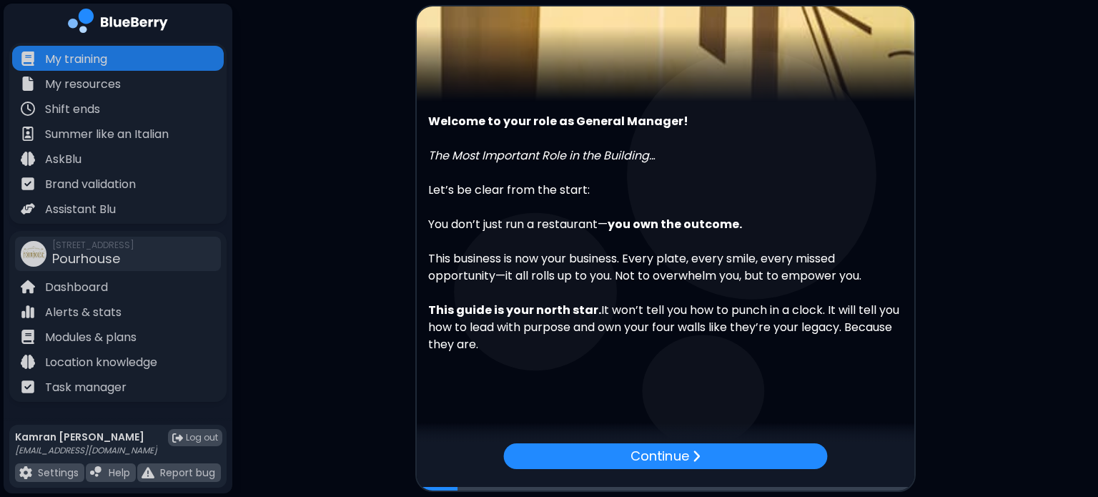
scroll to position [154, 0]
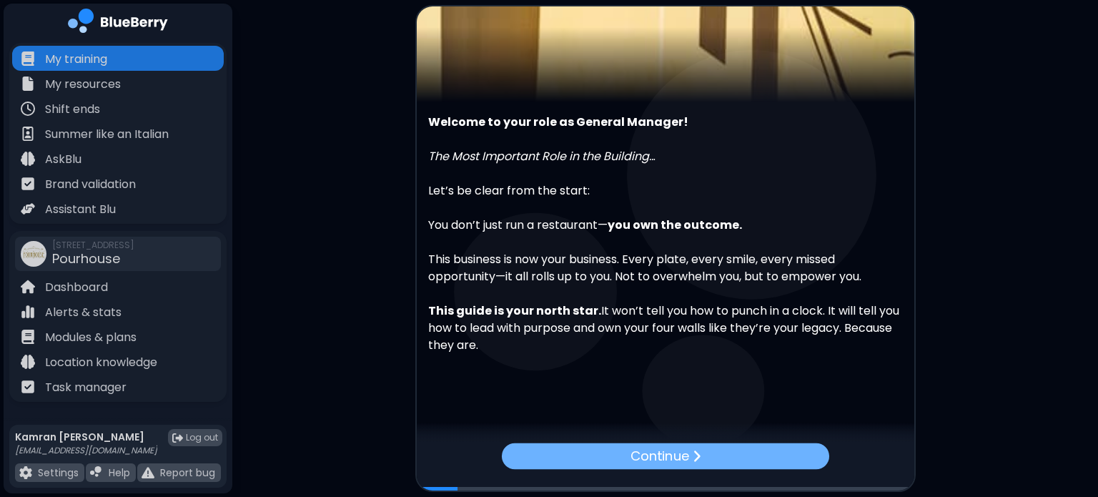
click at [695, 455] on img at bounding box center [696, 456] width 9 height 14
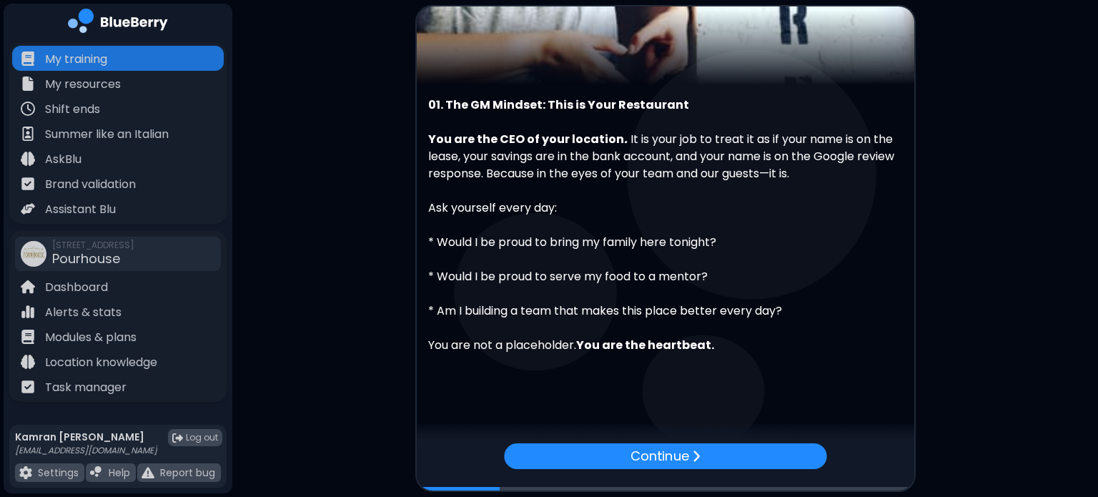
scroll to position [172, 0]
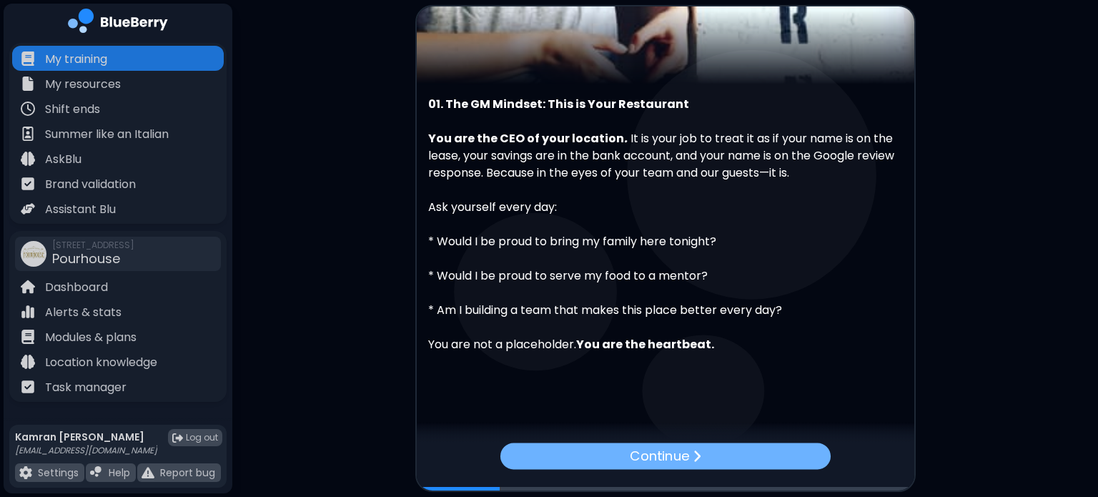
click at [682, 452] on p "Continue" at bounding box center [659, 456] width 59 height 21
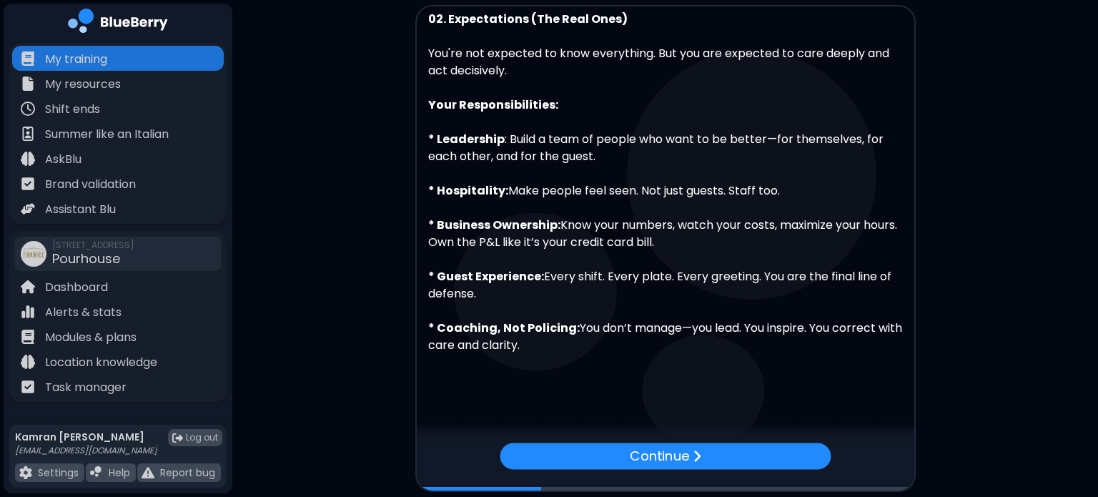
scroll to position [258, 0]
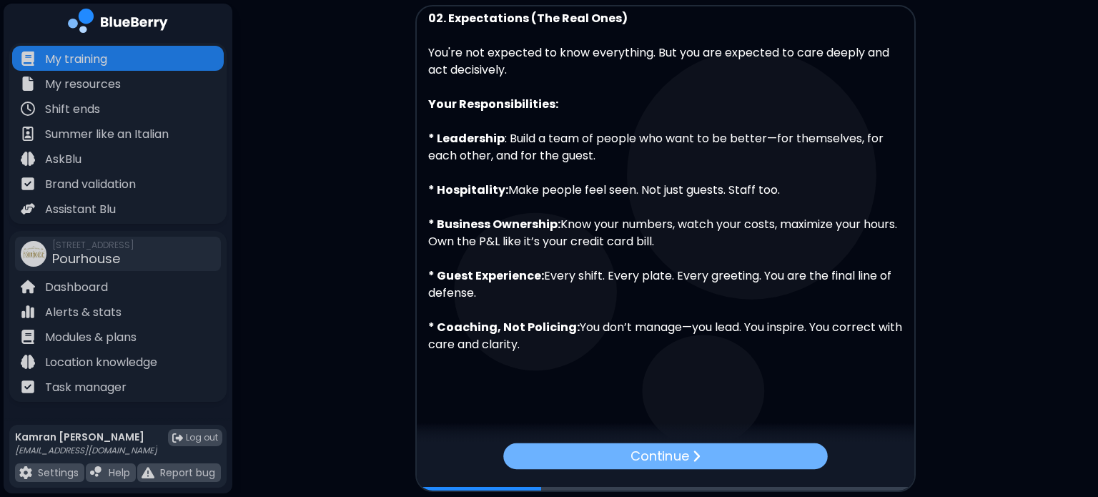
click at [695, 448] on div "Continue" at bounding box center [665, 456] width 324 height 26
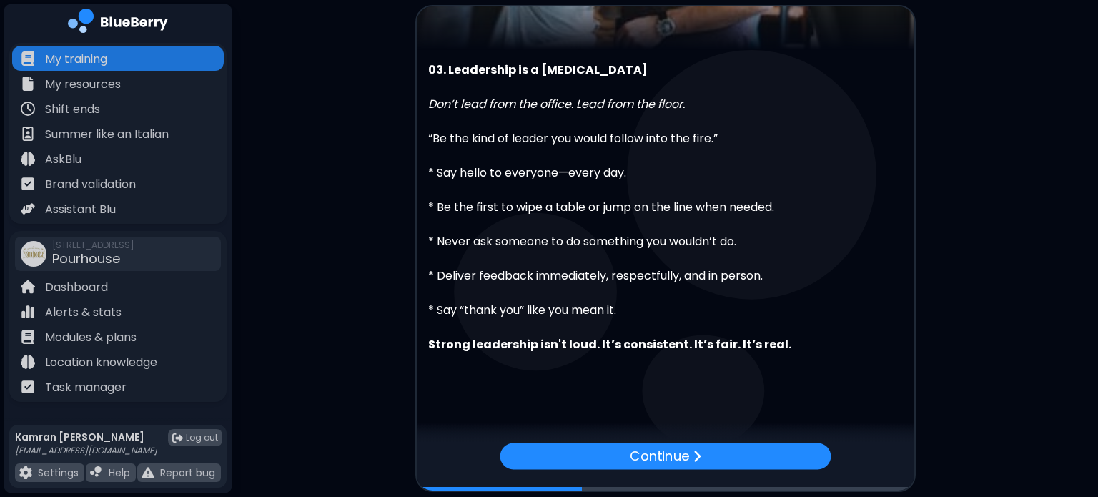
scroll to position [206, 0]
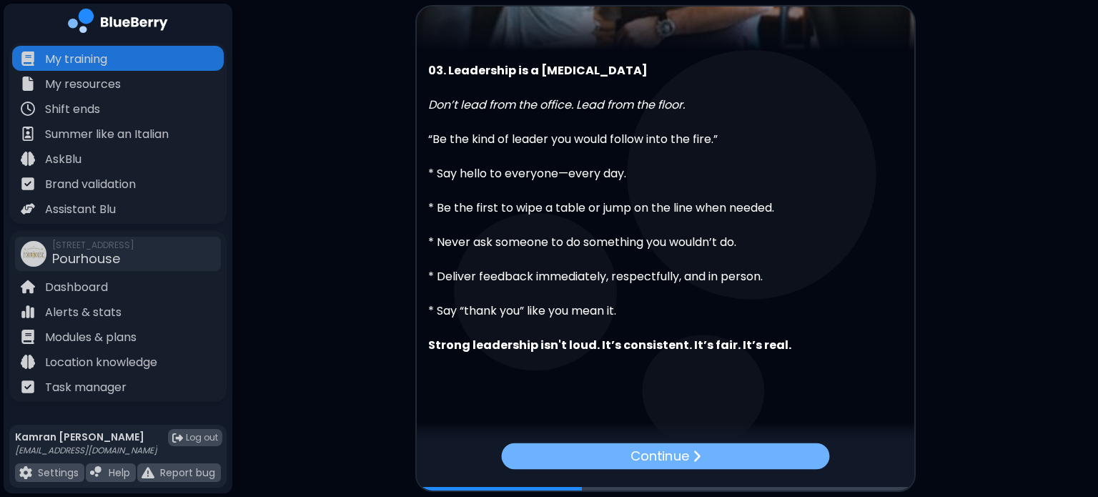
click at [597, 465] on div "Continue" at bounding box center [665, 456] width 328 height 26
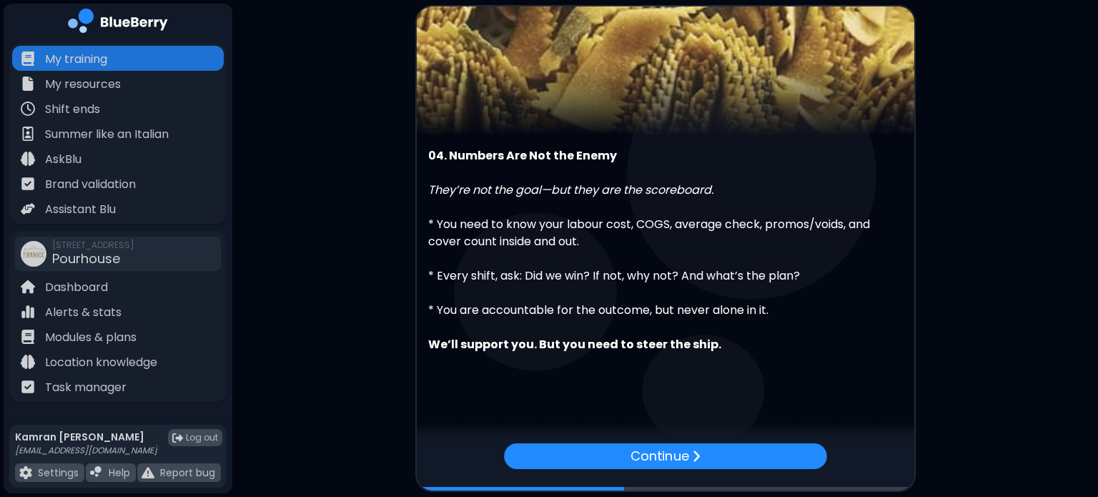
scroll to position [121, 0]
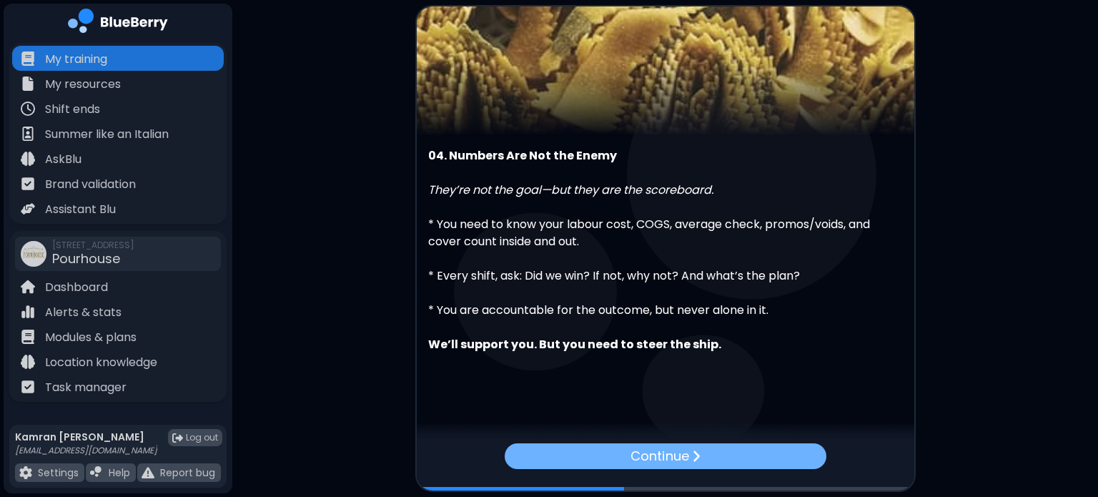
click at [652, 449] on p "Continue" at bounding box center [659, 456] width 58 height 20
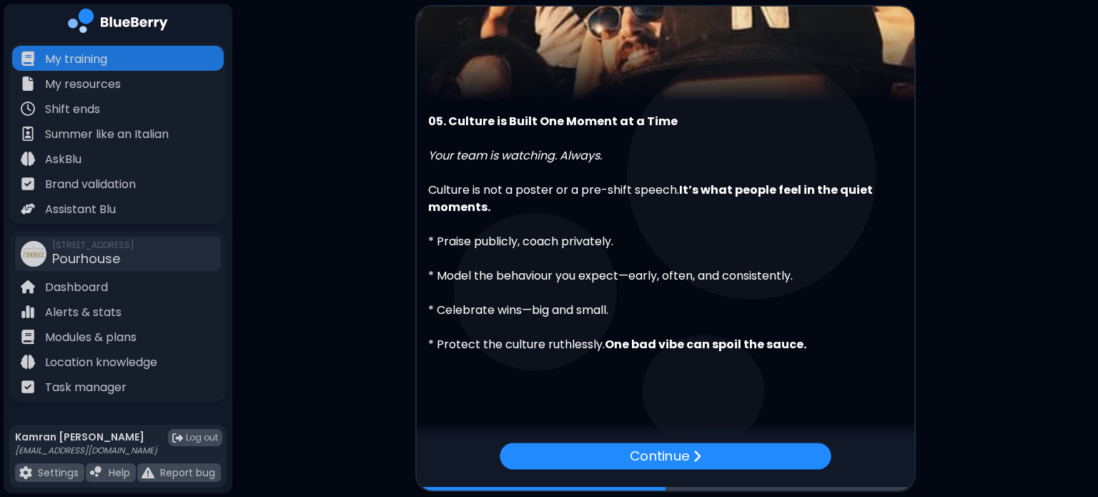
scroll to position [155, 0]
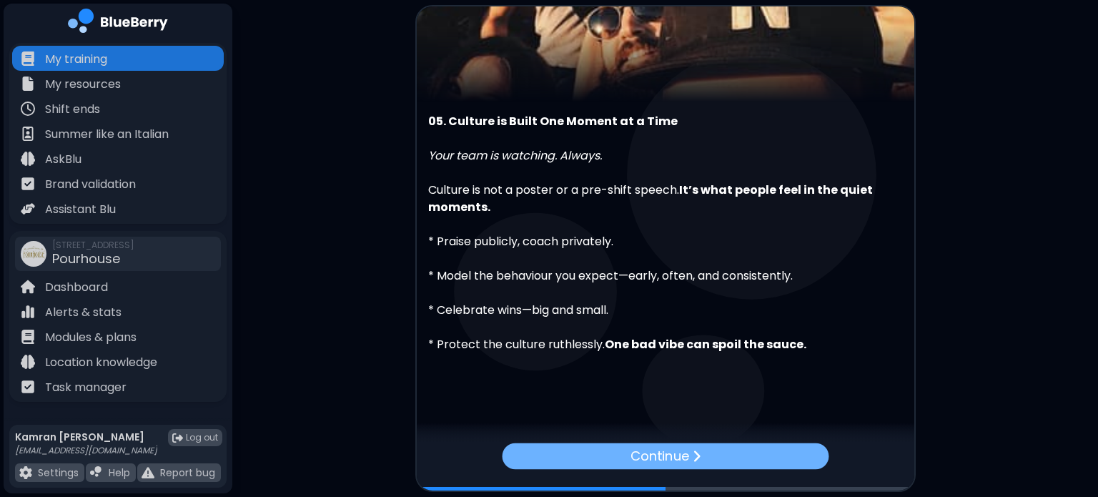
click at [605, 464] on div "Continue" at bounding box center [665, 456] width 327 height 26
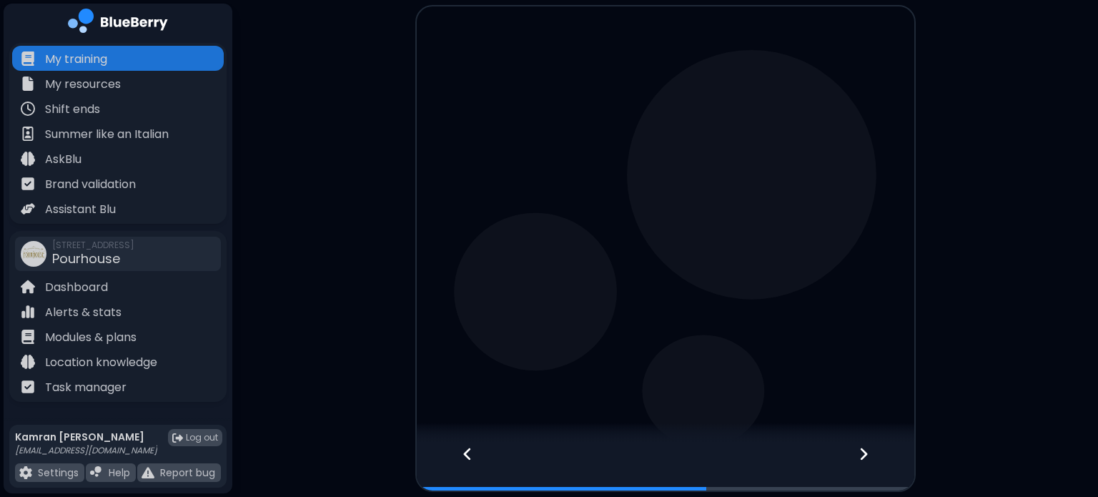
scroll to position [0, 0]
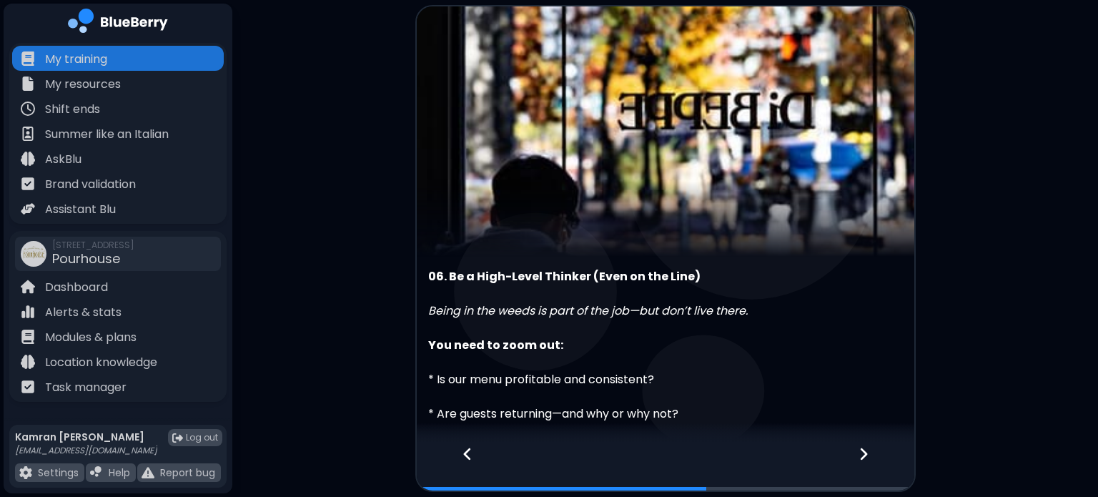
click at [457, 451] on div at bounding box center [460, 466] width 87 height 47
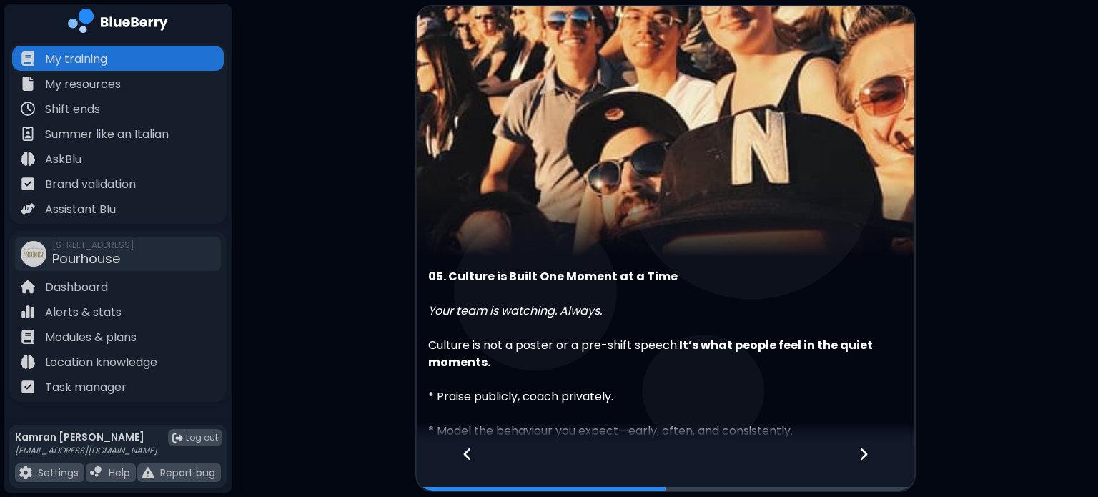
scroll to position [155, 0]
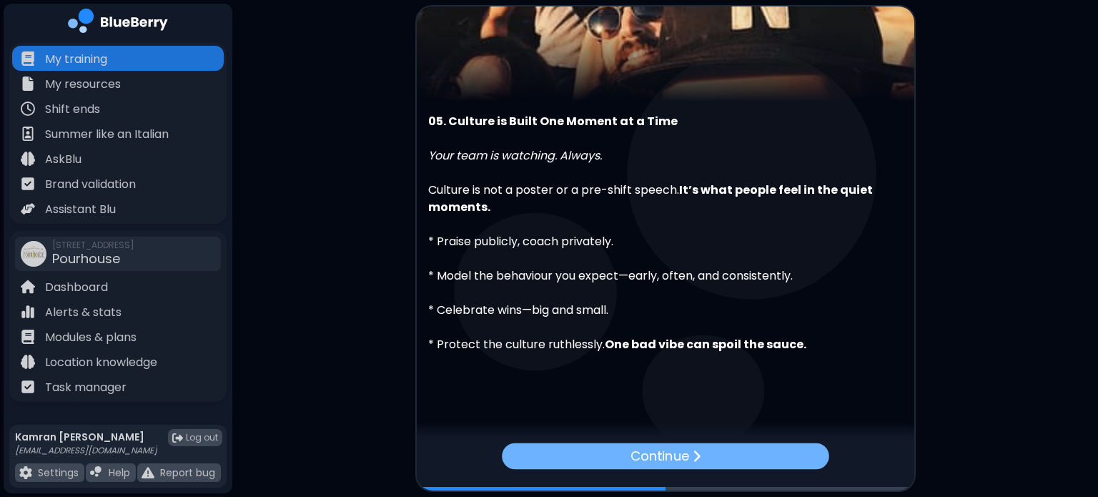
click at [700, 459] on div "Continue" at bounding box center [665, 456] width 327 height 26
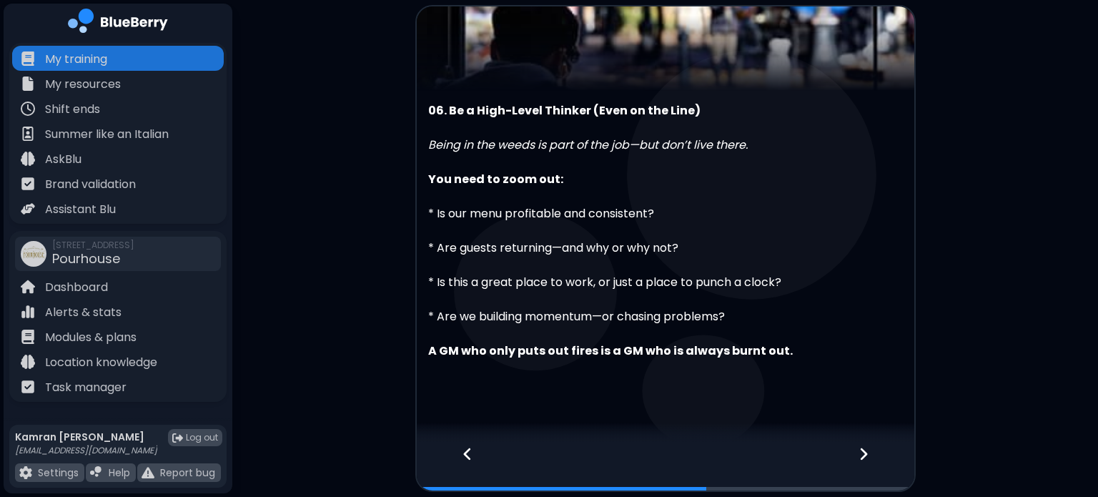
scroll to position [172, 0]
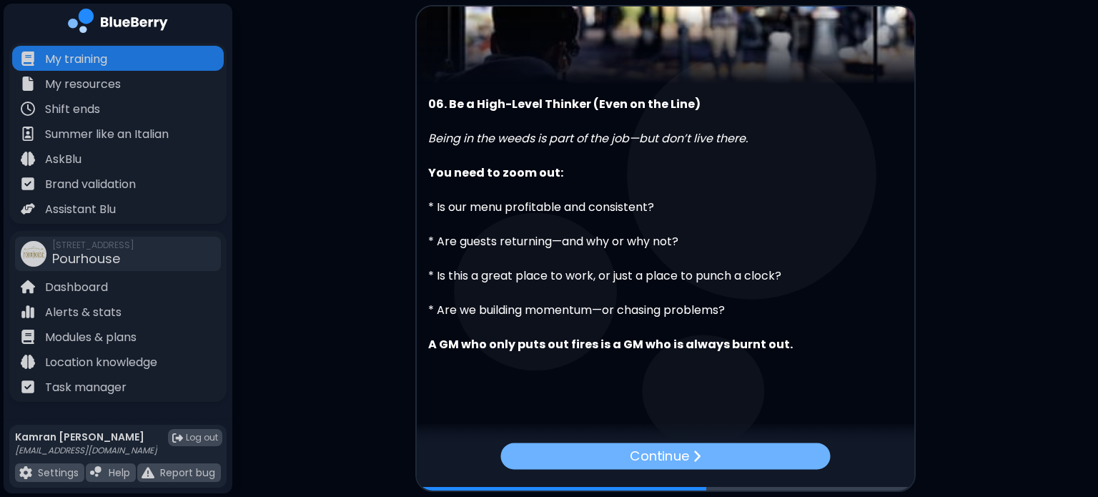
click at [590, 462] on div "Continue" at bounding box center [664, 456] width 329 height 26
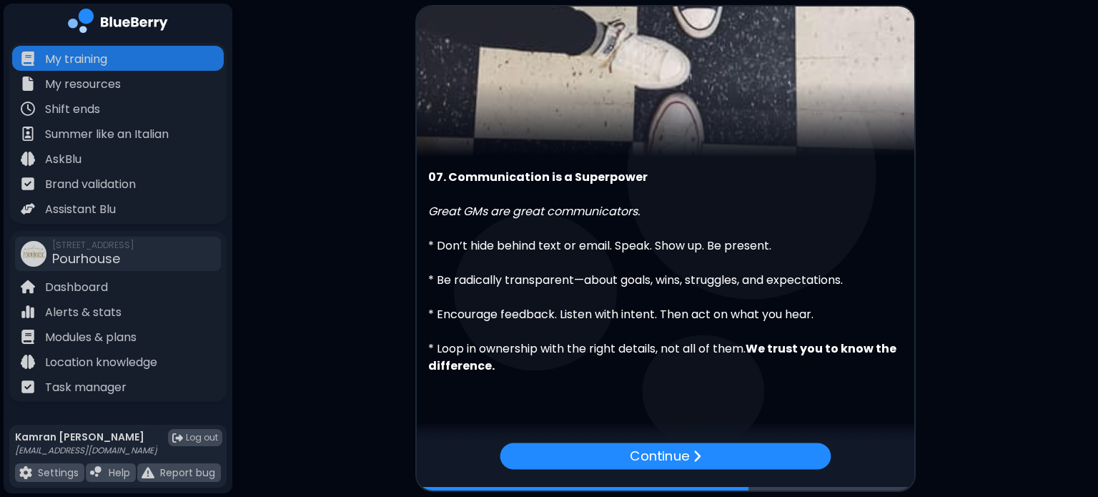
scroll to position [121, 0]
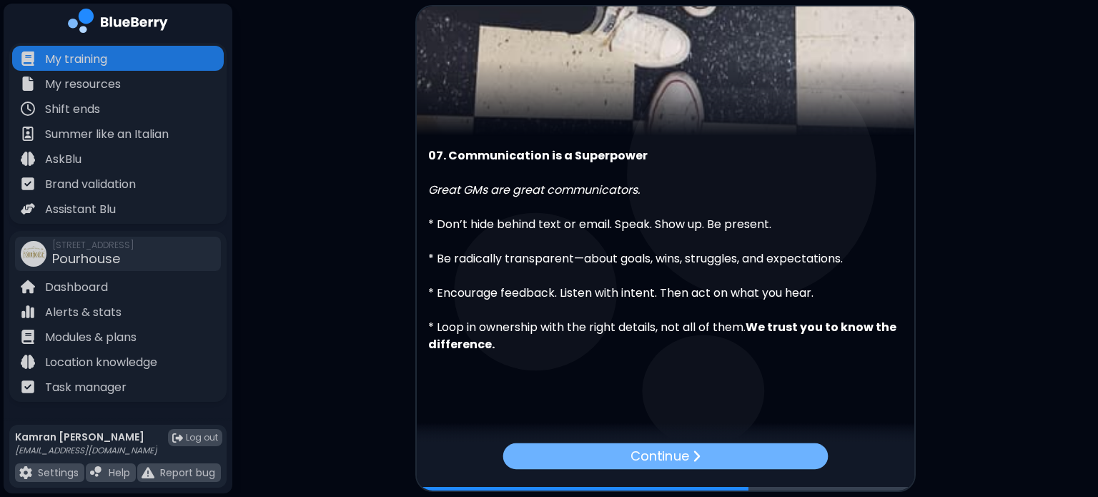
click at [713, 460] on div "Continue" at bounding box center [664, 456] width 325 height 26
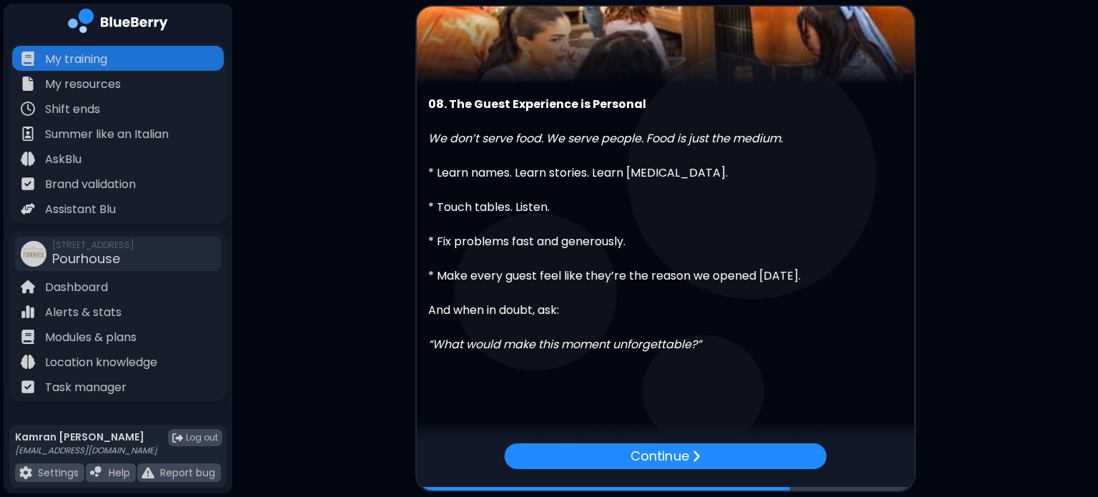
scroll to position [171, 0]
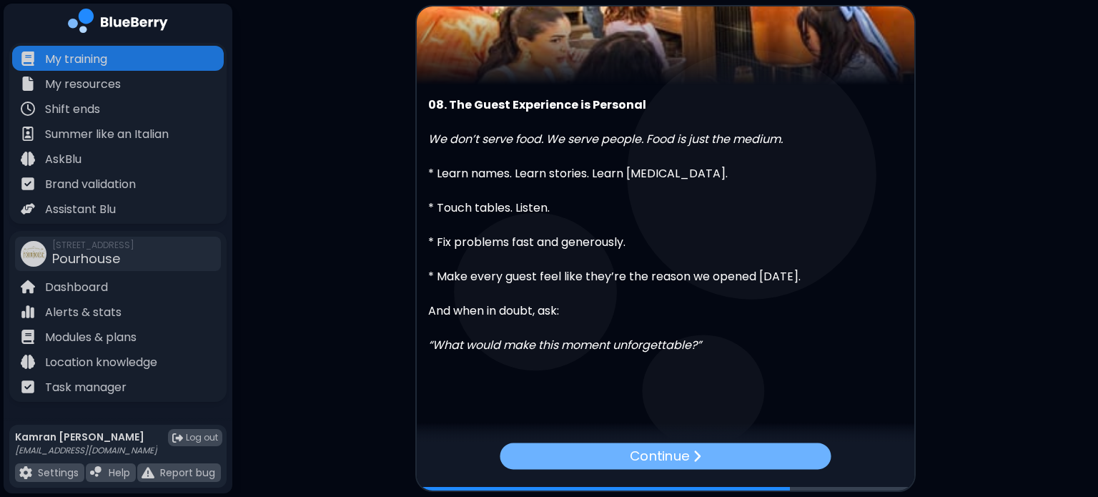
click at [713, 460] on div "Continue" at bounding box center [664, 456] width 331 height 26
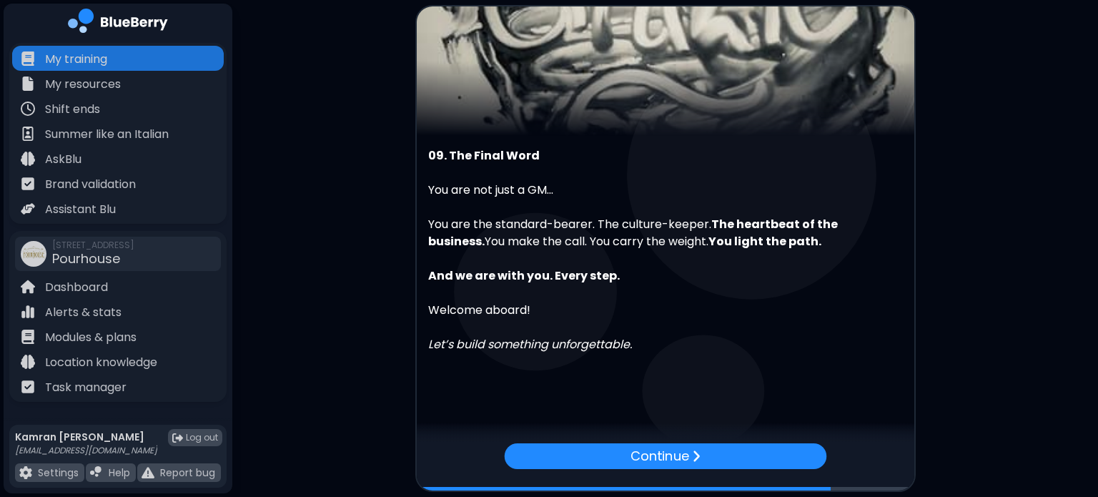
scroll to position [120, 0]
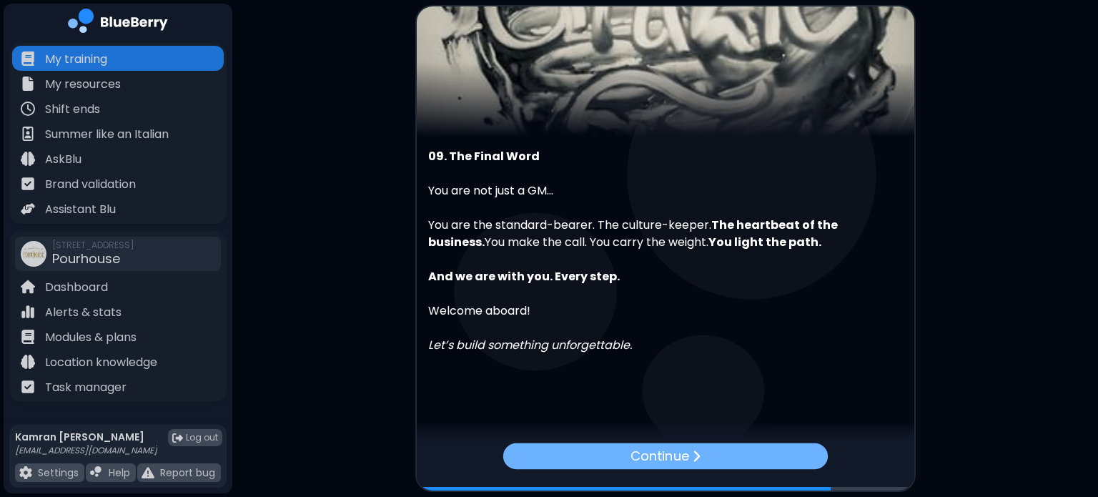
click at [677, 454] on p "Continue" at bounding box center [659, 456] width 59 height 20
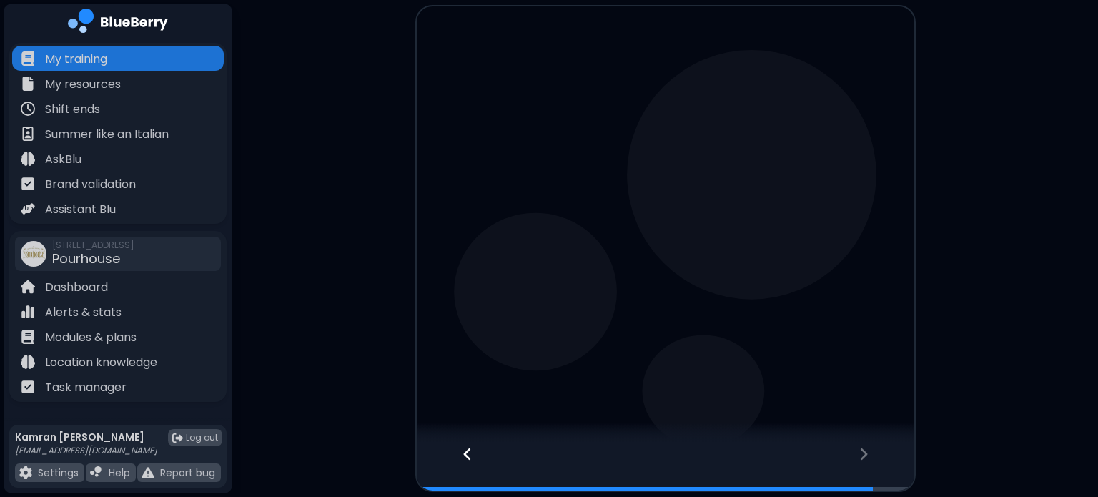
scroll to position [0, 0]
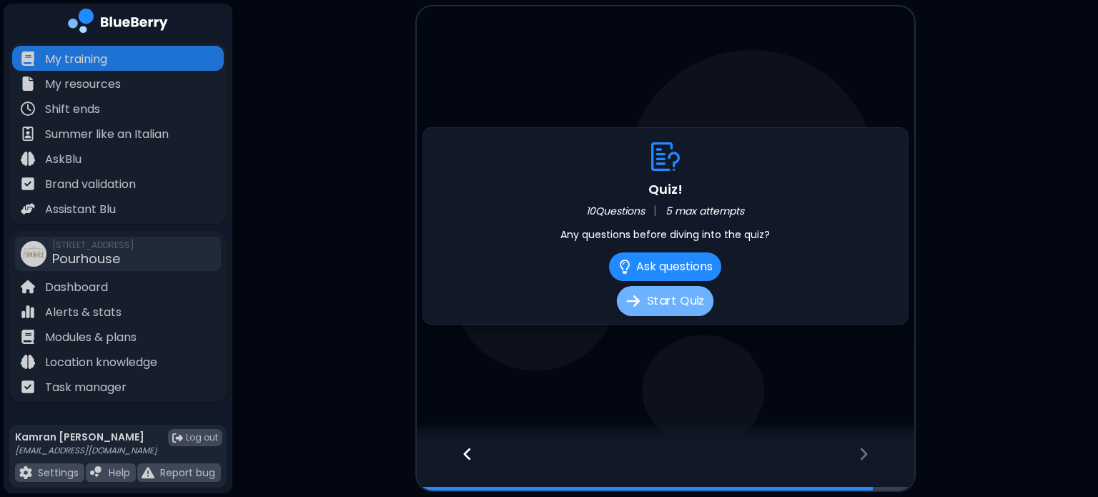
click at [671, 304] on button "Start Quiz" at bounding box center [665, 301] width 96 height 30
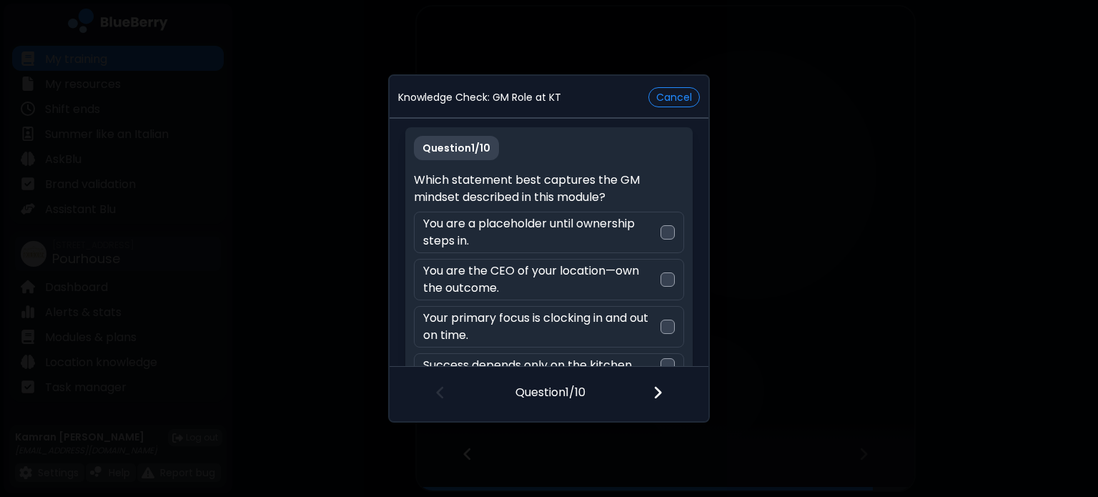
scroll to position [30, 0]
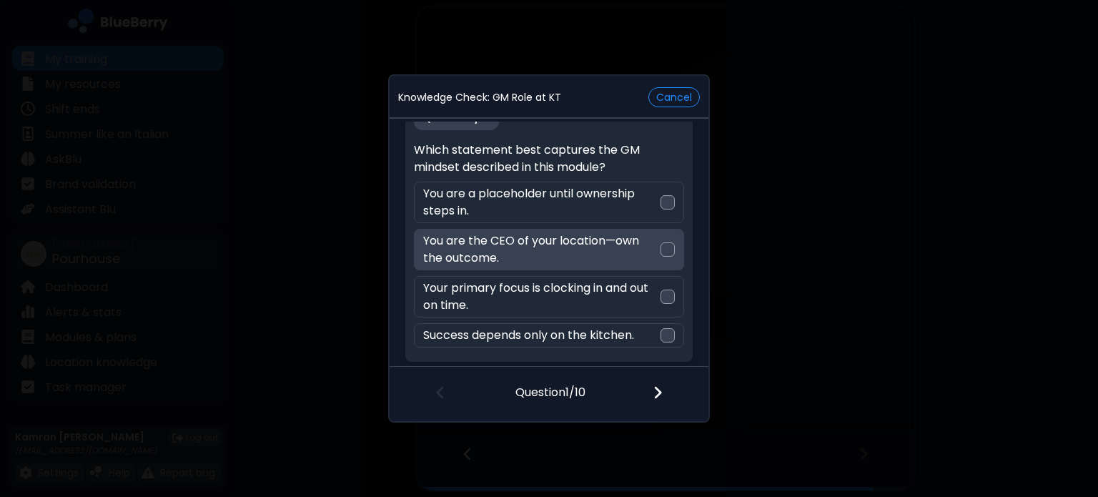
click at [575, 248] on p "You are the CEO of your location—own the outcome." at bounding box center [541, 249] width 237 height 34
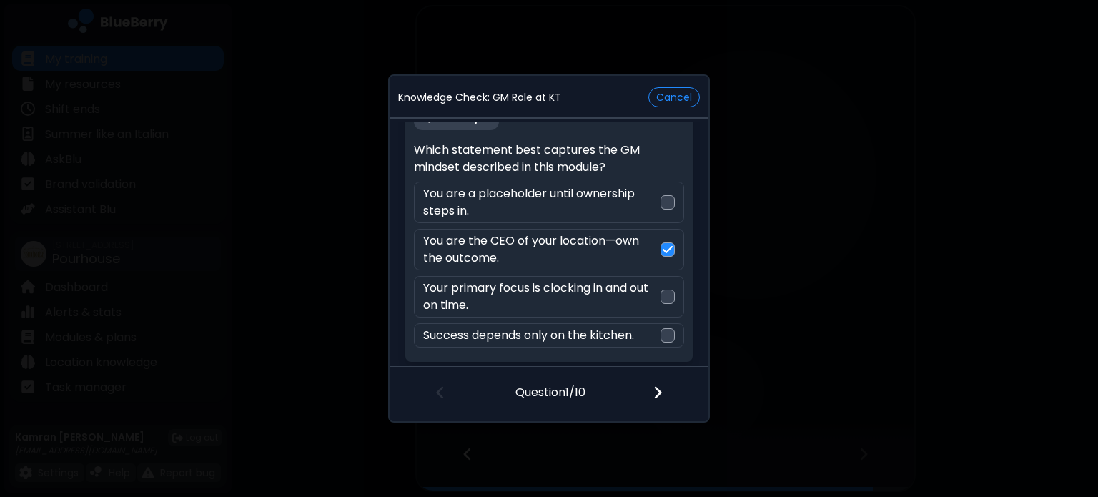
click at [662, 387] on img at bounding box center [657, 392] width 10 height 16
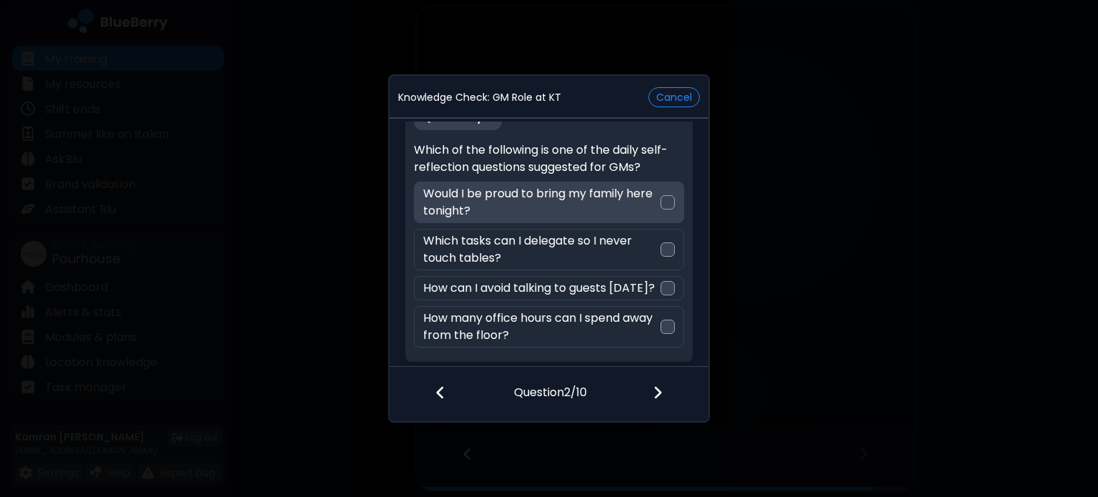
click at [597, 211] on p "Would I be proud to bring my family here tonight?" at bounding box center [541, 202] width 237 height 34
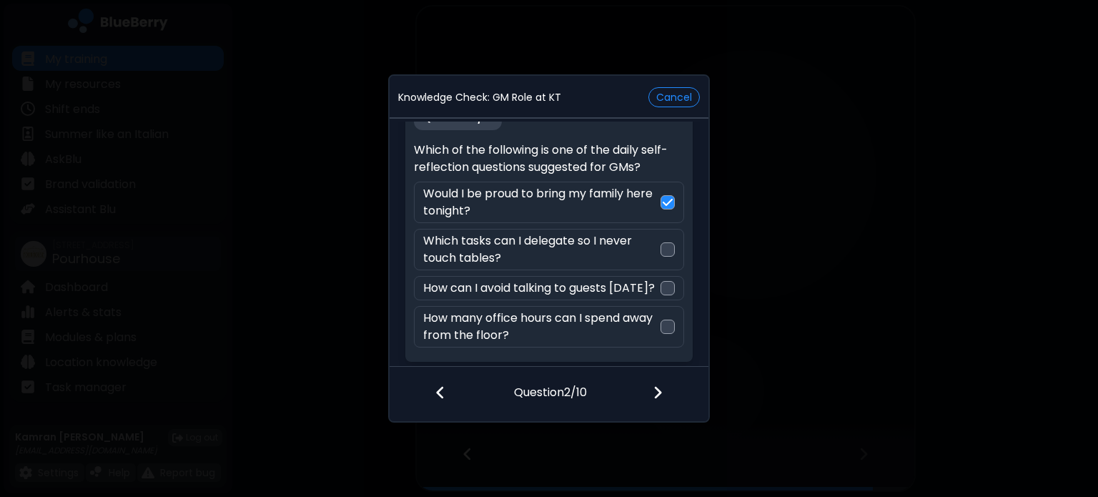
click at [656, 388] on img at bounding box center [657, 392] width 10 height 16
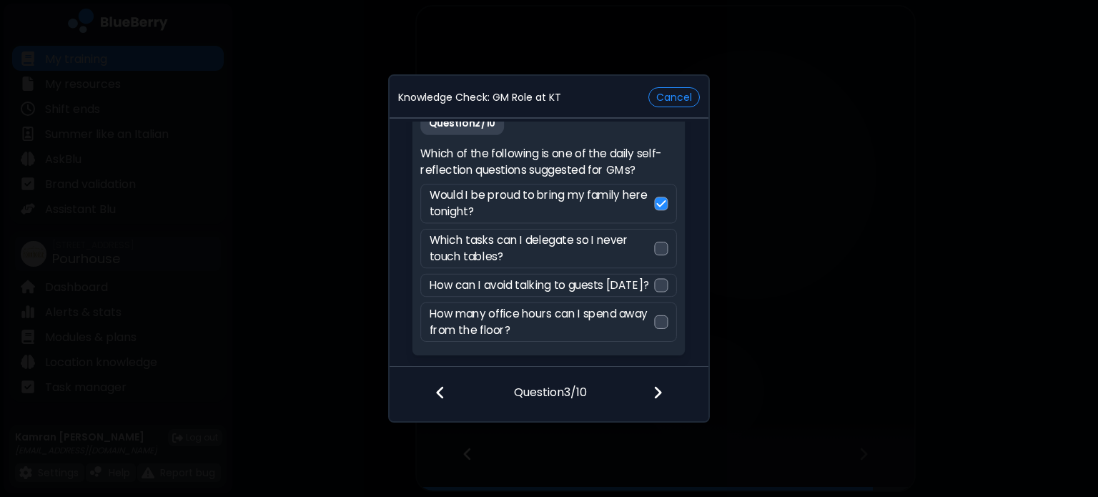
scroll to position [13, 0]
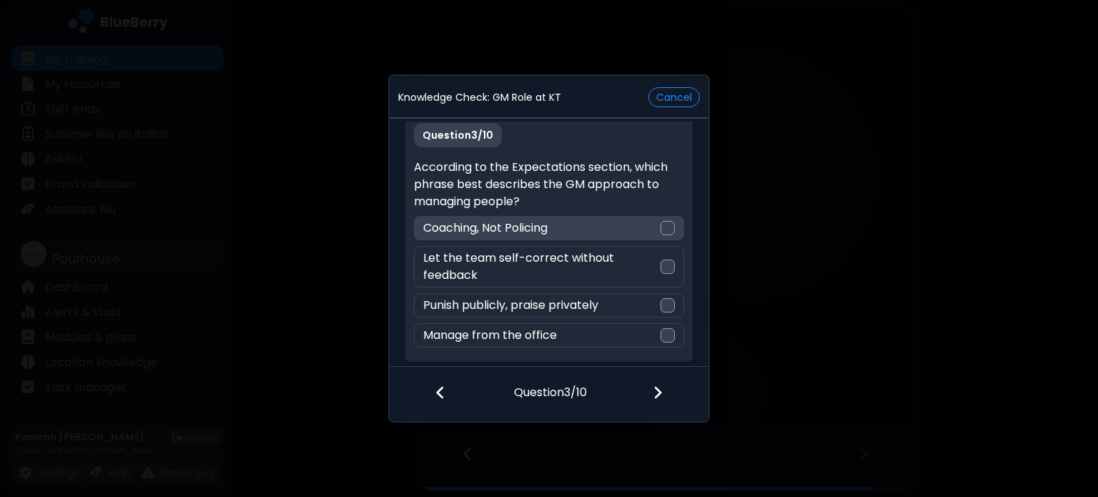
click at [622, 237] on div "Coaching, Not Policing" at bounding box center [548, 228] width 269 height 24
click at [652, 396] on img at bounding box center [657, 392] width 10 height 16
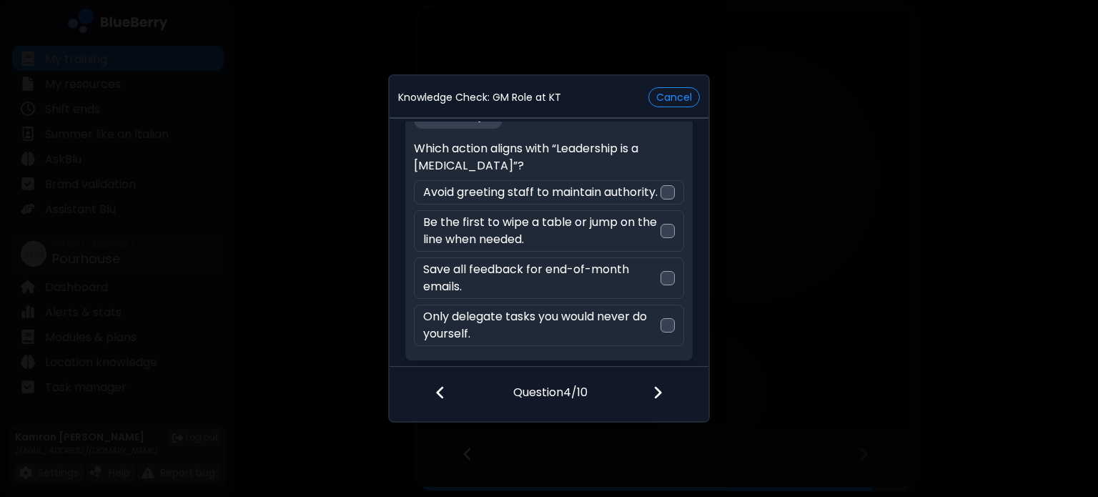
scroll to position [36, 0]
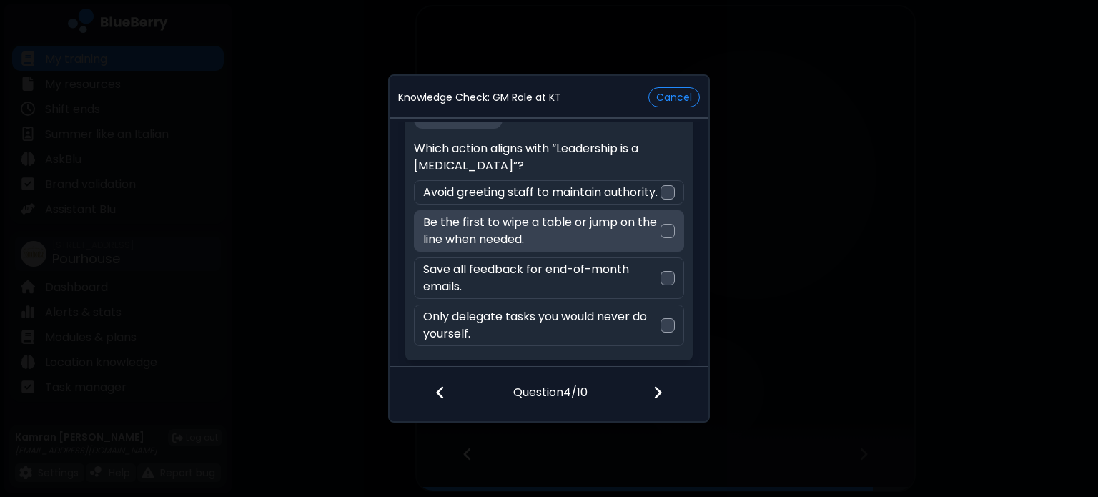
click at [615, 242] on p "Be the first to wipe a table or jump on the line when needed." at bounding box center [541, 231] width 237 height 34
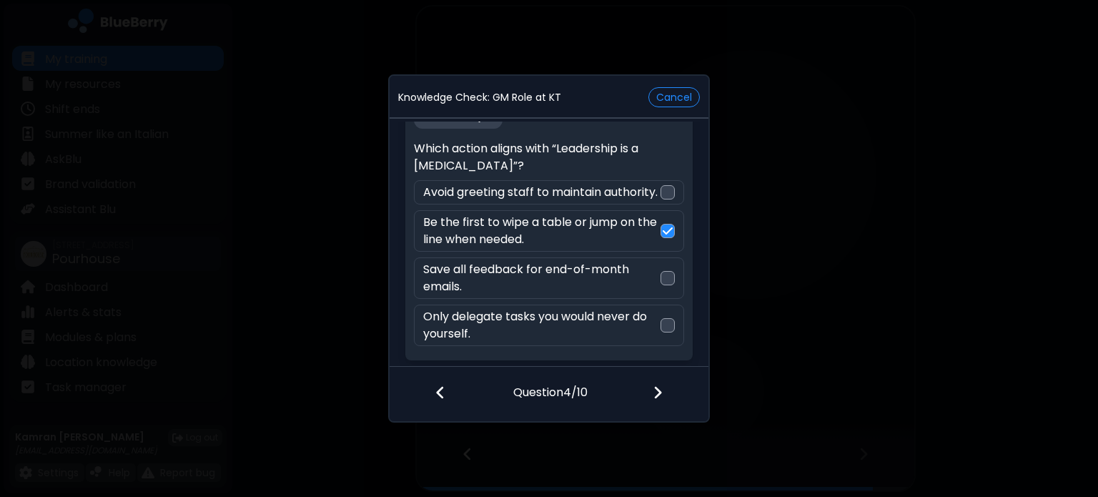
click at [663, 397] on div at bounding box center [666, 393] width 84 height 53
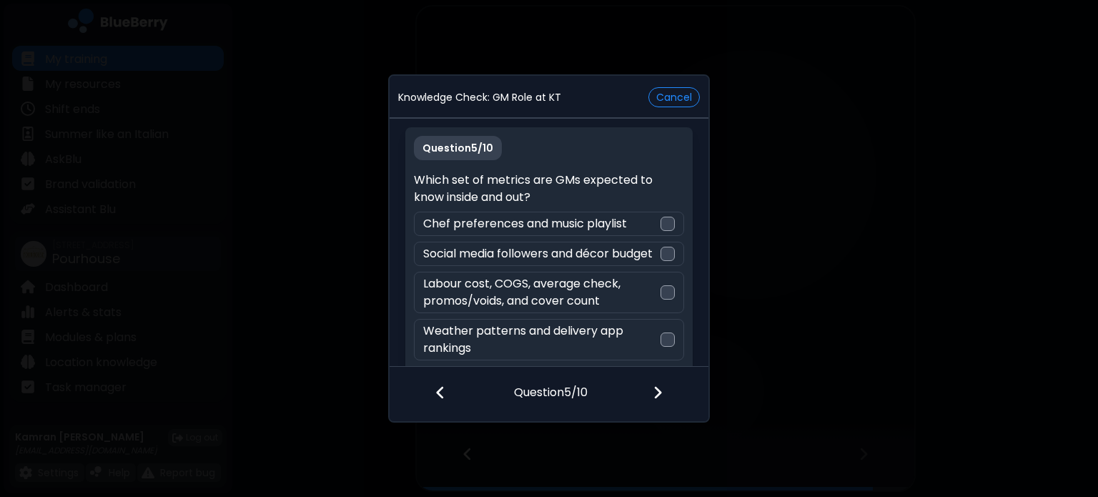
scroll to position [30, 0]
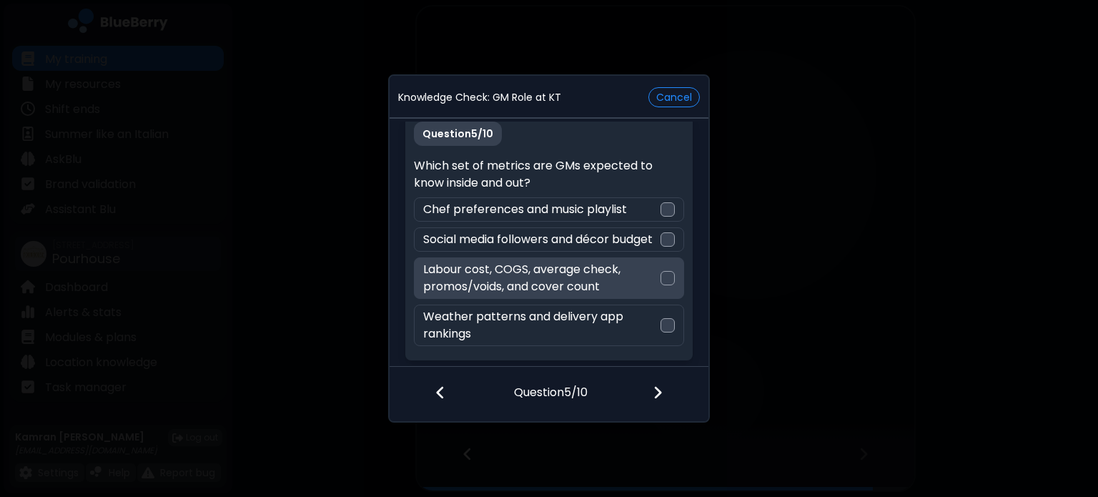
click at [589, 290] on p "Labour cost, COGS, average check, promos/voids, and cover count" at bounding box center [541, 278] width 237 height 34
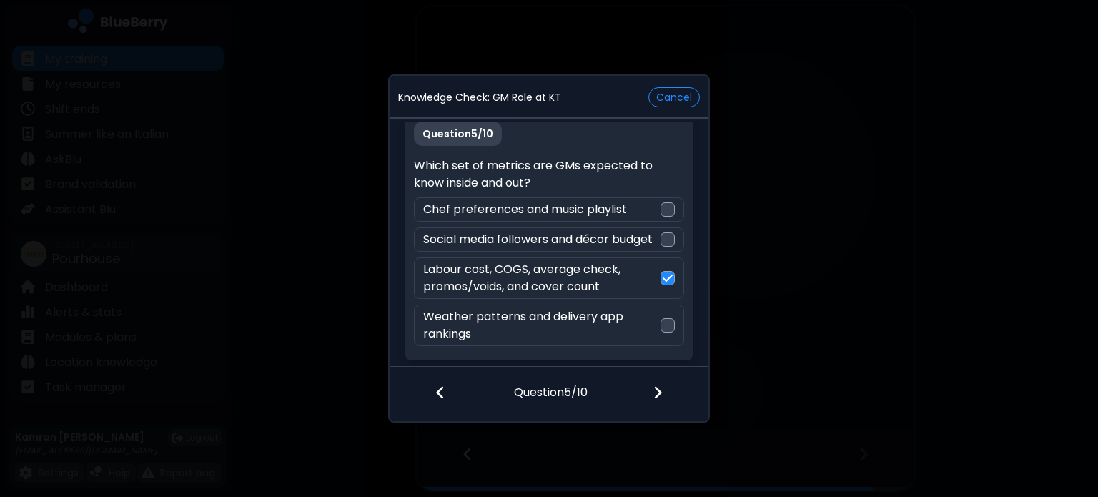
click at [660, 389] on img at bounding box center [657, 392] width 10 height 16
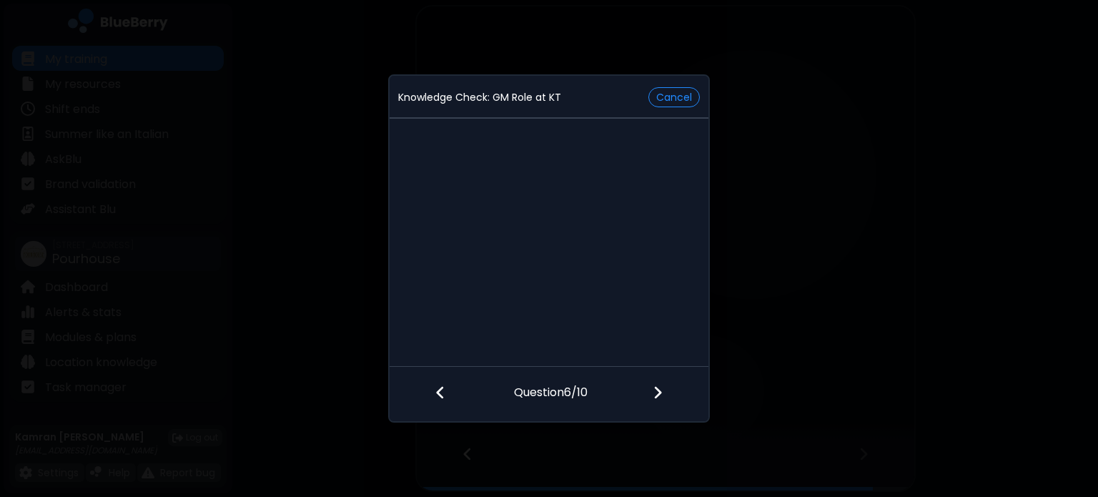
scroll to position [0, 0]
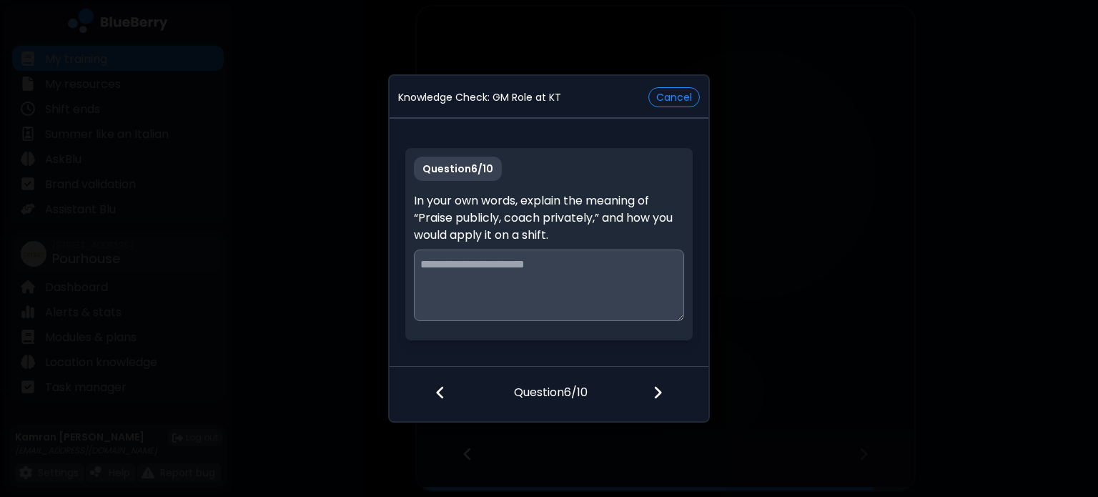
click at [517, 267] on textarea at bounding box center [548, 284] width 269 height 71
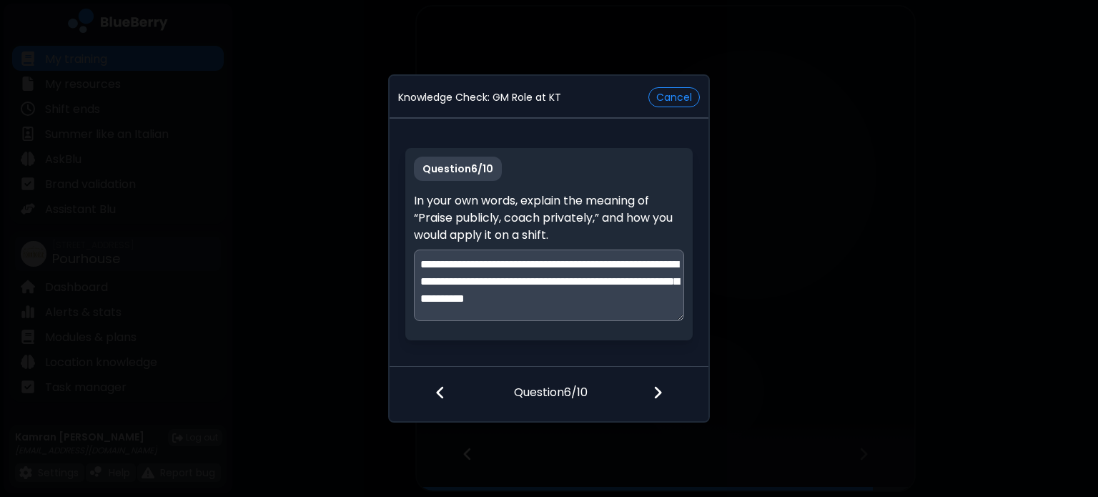
scroll to position [4, 0]
click at [634, 311] on textarea "**********" at bounding box center [549, 284] width 270 height 71
click at [592, 295] on textarea "**********" at bounding box center [549, 284] width 270 height 71
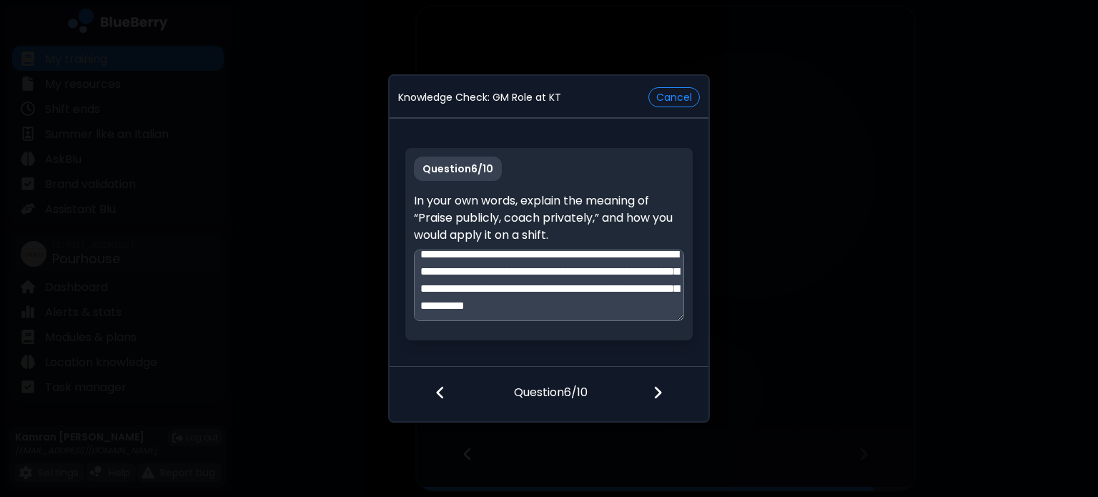
type textarea "**********"
click at [665, 387] on div at bounding box center [666, 393] width 84 height 53
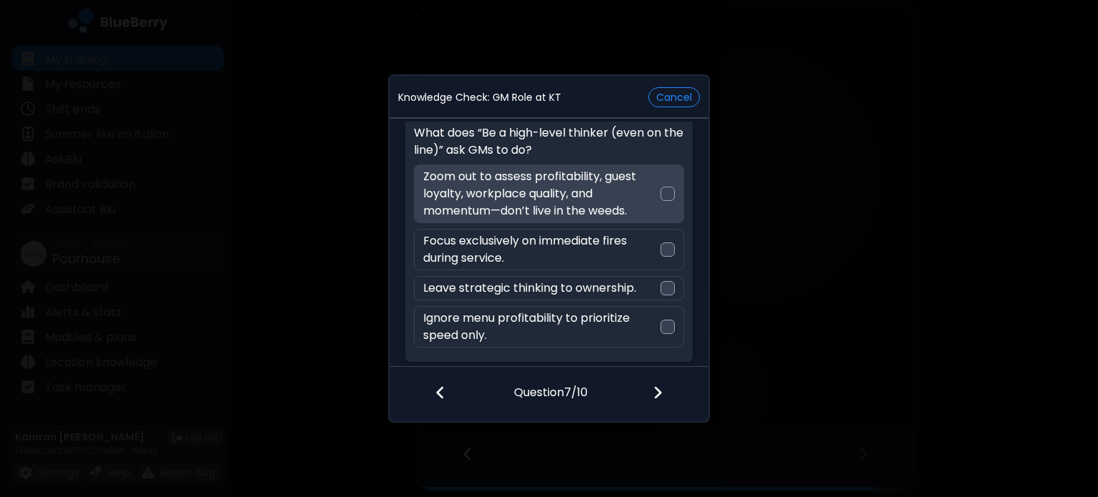
scroll to position [0, 0]
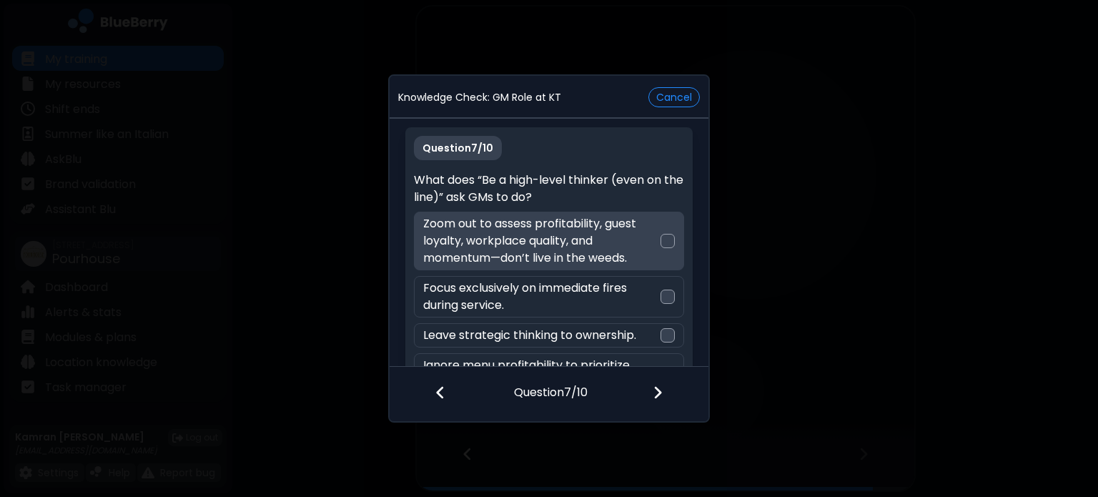
click at [669, 223] on div "Zoom out to assess profitability, guest loyalty, workplace quality, and momentu…" at bounding box center [548, 241] width 269 height 59
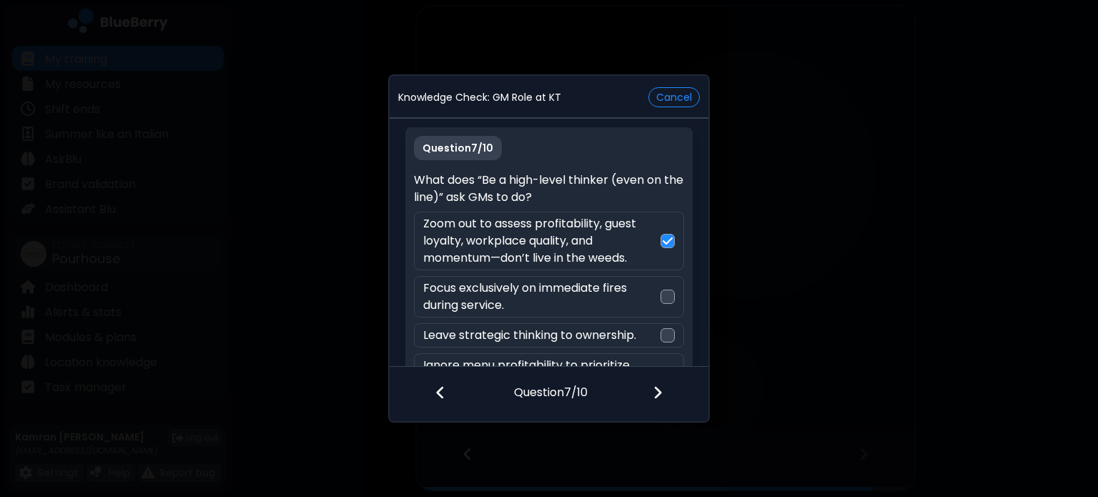
click at [650, 393] on div at bounding box center [666, 393] width 84 height 53
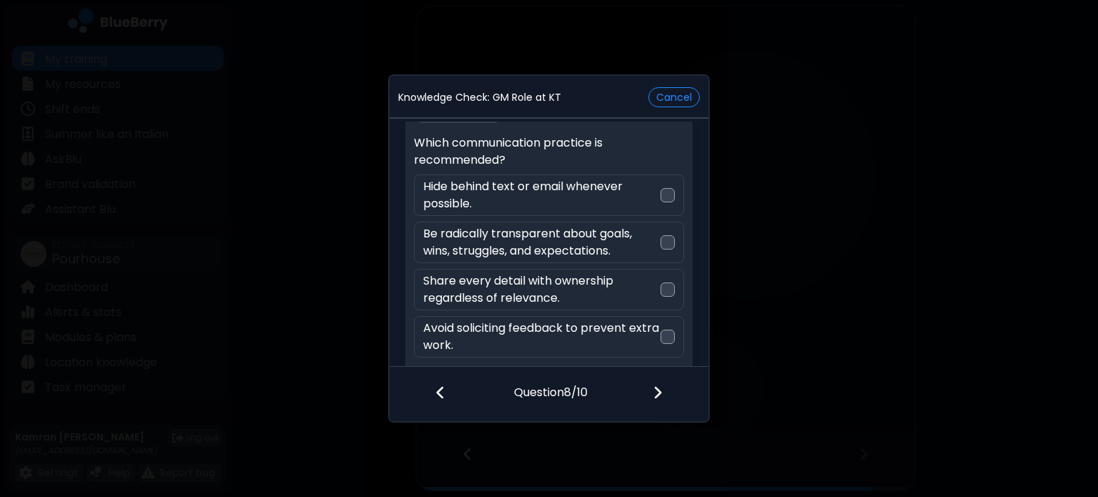
scroll to position [47, 0]
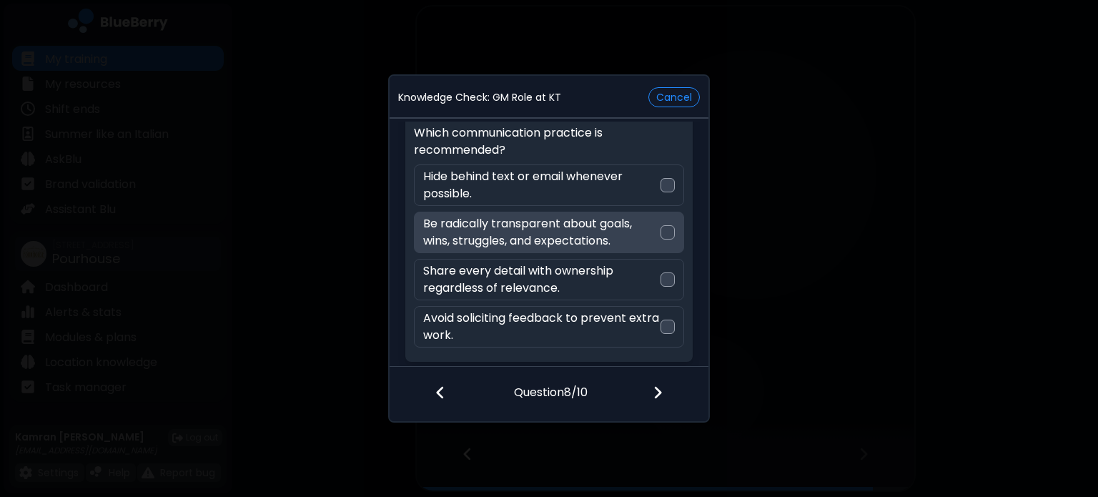
click at [646, 228] on p "Be radically transparent about goals, wins, struggles, and expectations." at bounding box center [541, 232] width 237 height 34
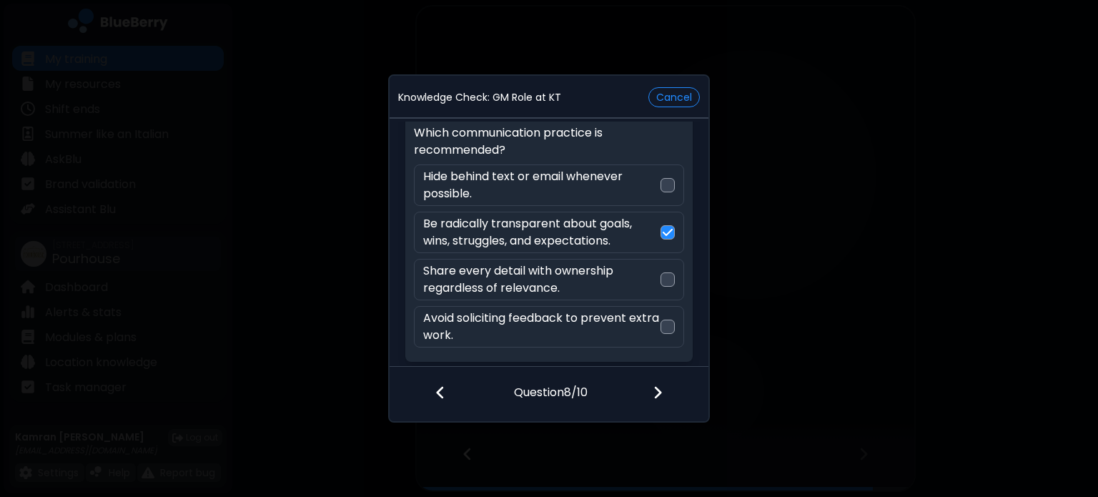
click at [655, 394] on img at bounding box center [657, 392] width 10 height 16
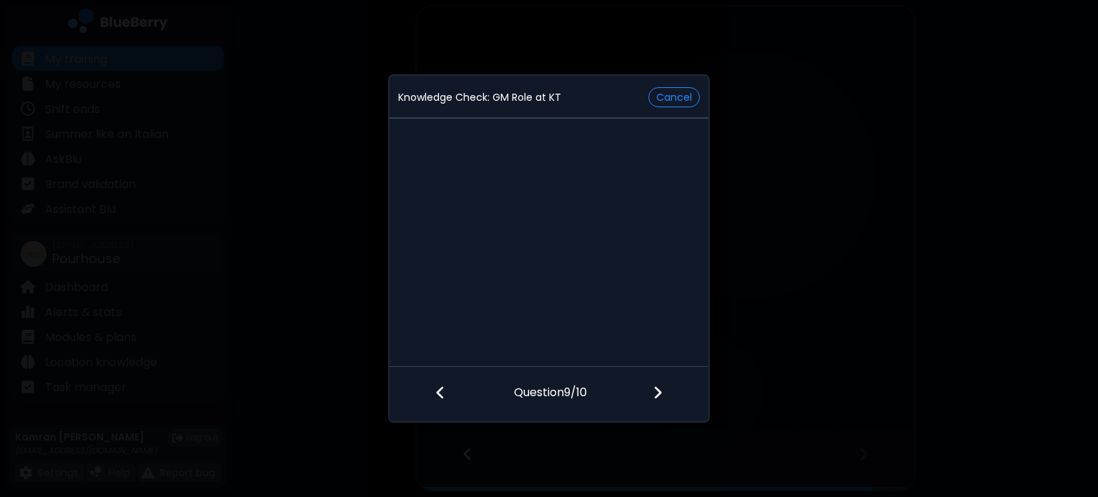
scroll to position [13, 0]
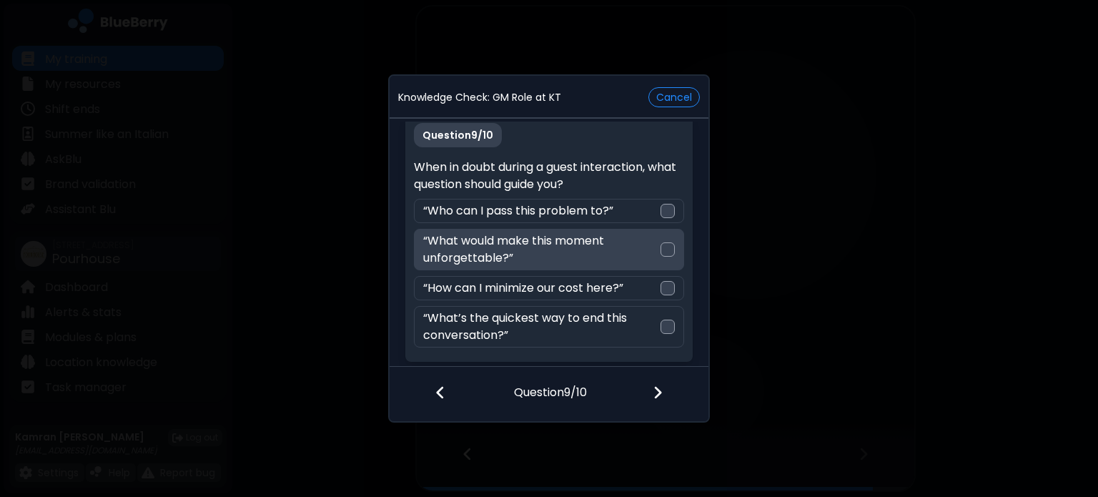
click at [554, 242] on p "“What would make this moment unforgettable?”" at bounding box center [541, 249] width 237 height 34
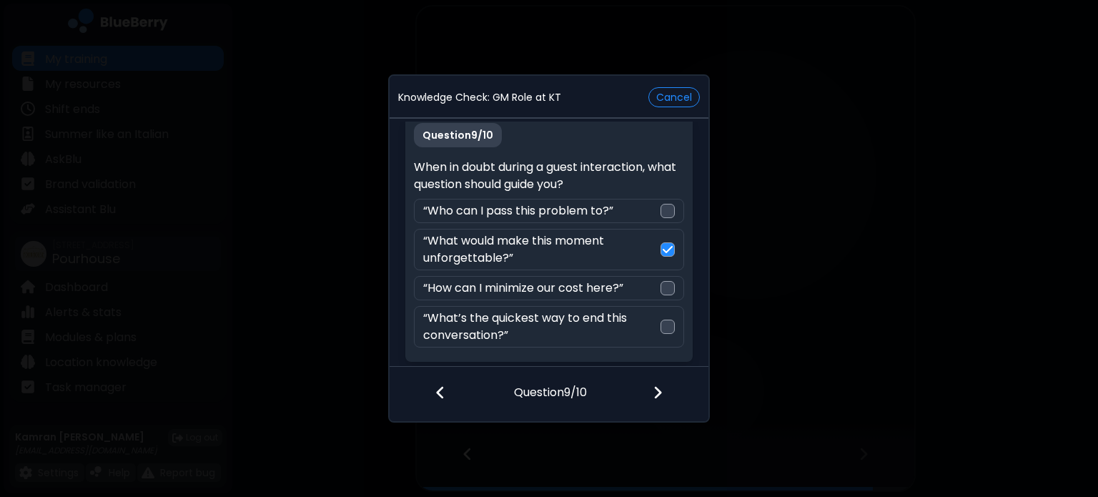
click at [665, 396] on div at bounding box center [666, 393] width 84 height 53
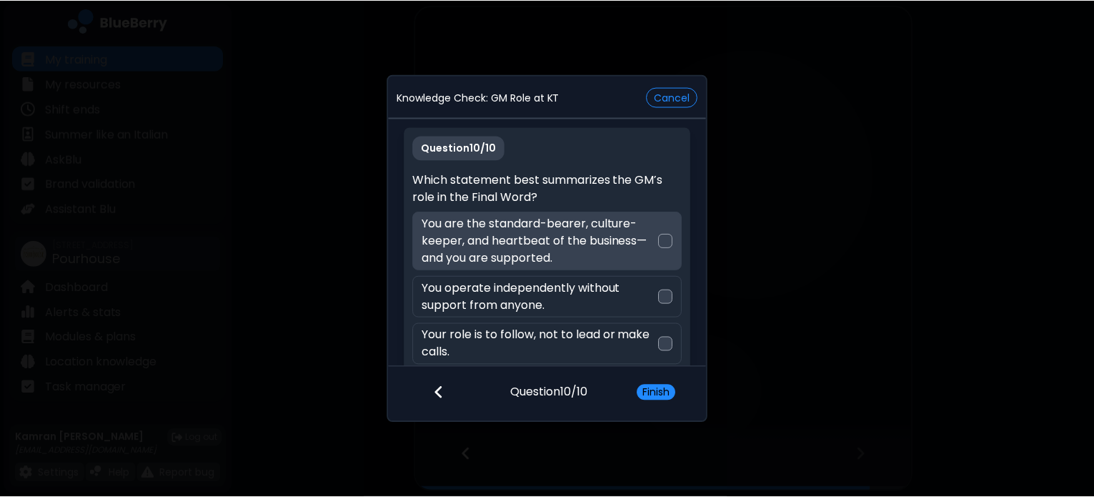
scroll to position [0, 0]
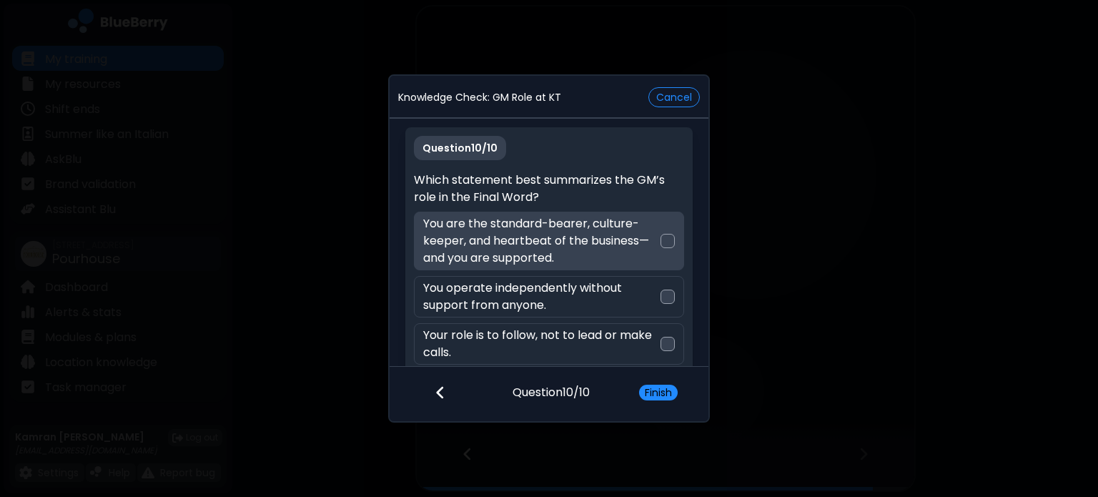
click at [657, 213] on div "You are the standard-bearer, culture-keeper, and heartbeat of the business—and …" at bounding box center [548, 241] width 269 height 59
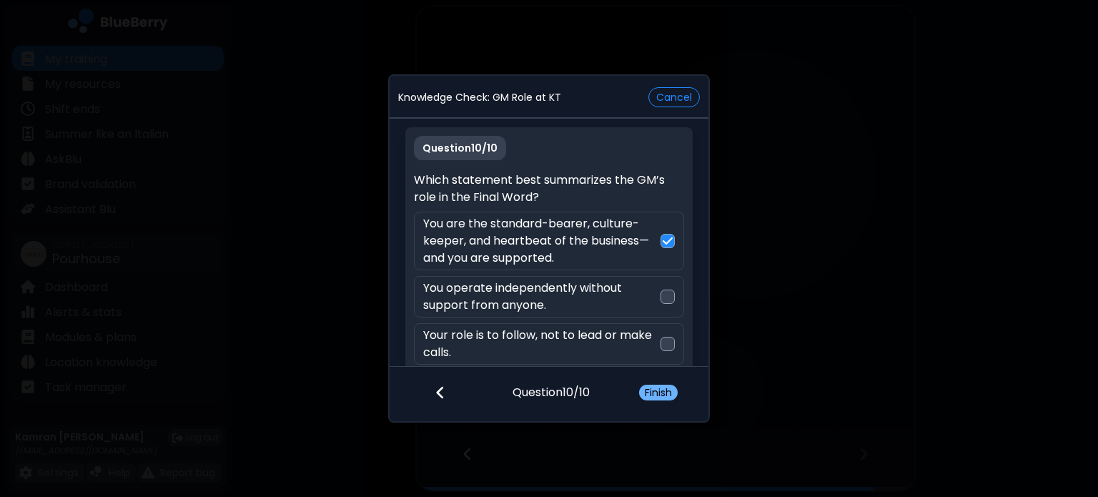
click at [663, 394] on button "Finish" at bounding box center [658, 392] width 39 height 16
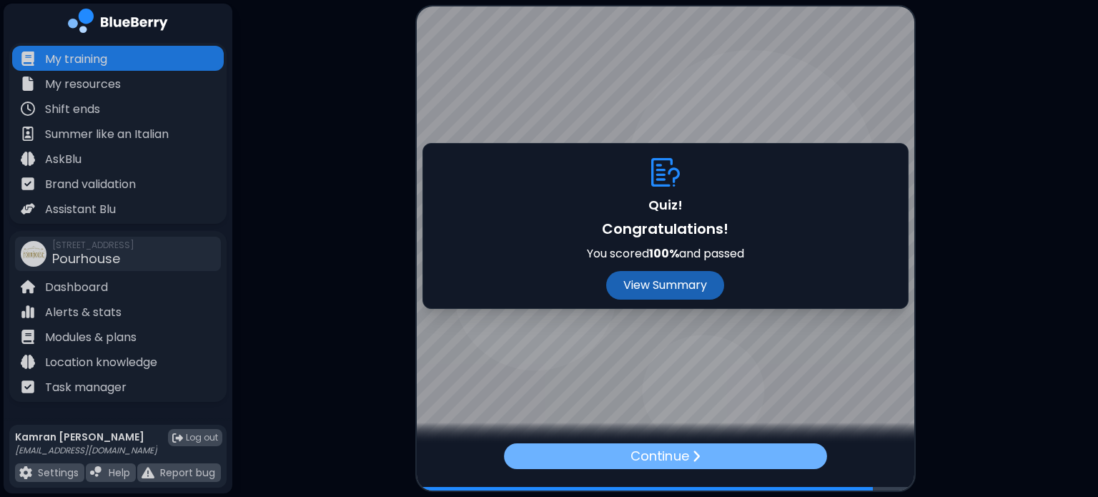
drag, startPoint x: 670, startPoint y: 453, endPoint x: 663, endPoint y: 462, distance: 11.7
click at [663, 462] on p "Continue" at bounding box center [659, 456] width 58 height 20
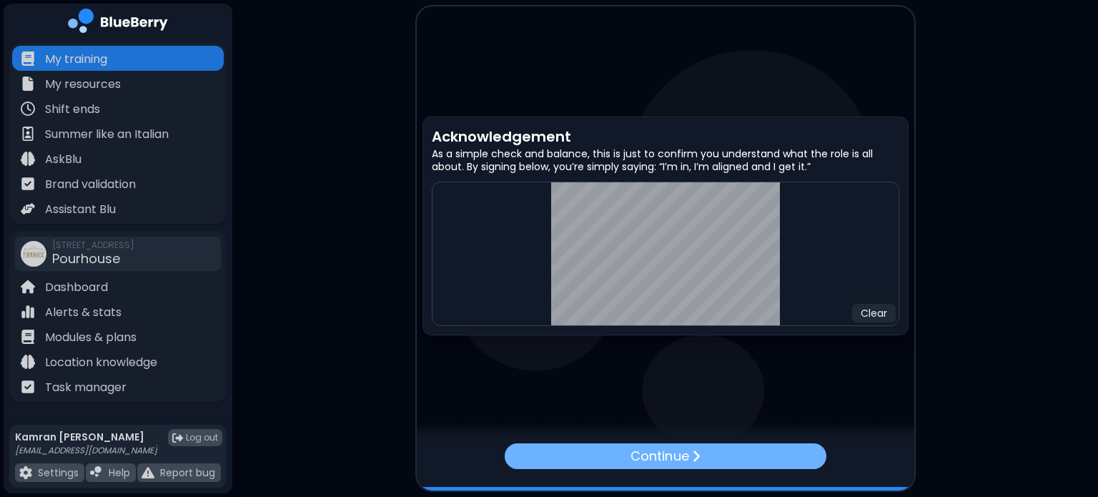
click at [669, 459] on p "Continue" at bounding box center [659, 456] width 58 height 20
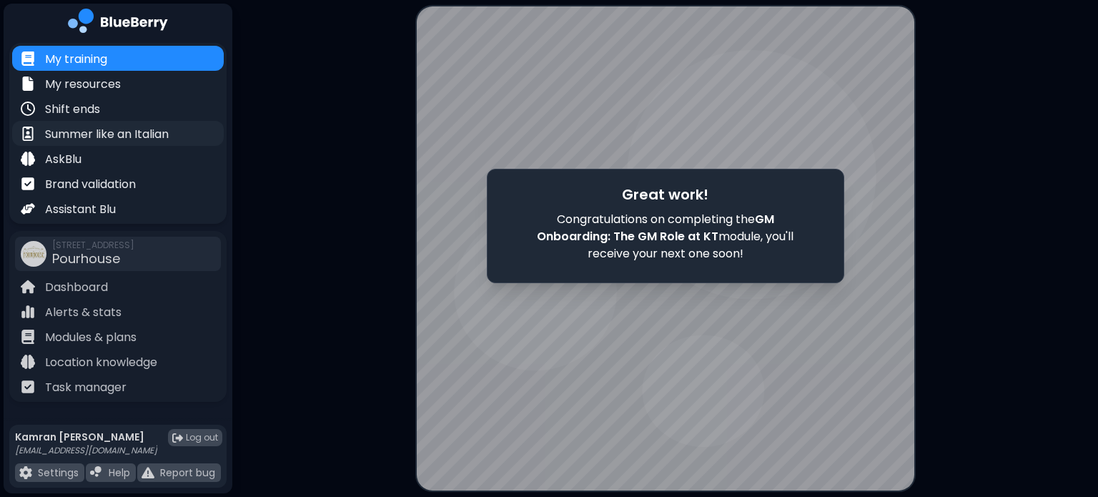
click at [126, 136] on p "Summer like an Italian" at bounding box center [107, 134] width 124 height 17
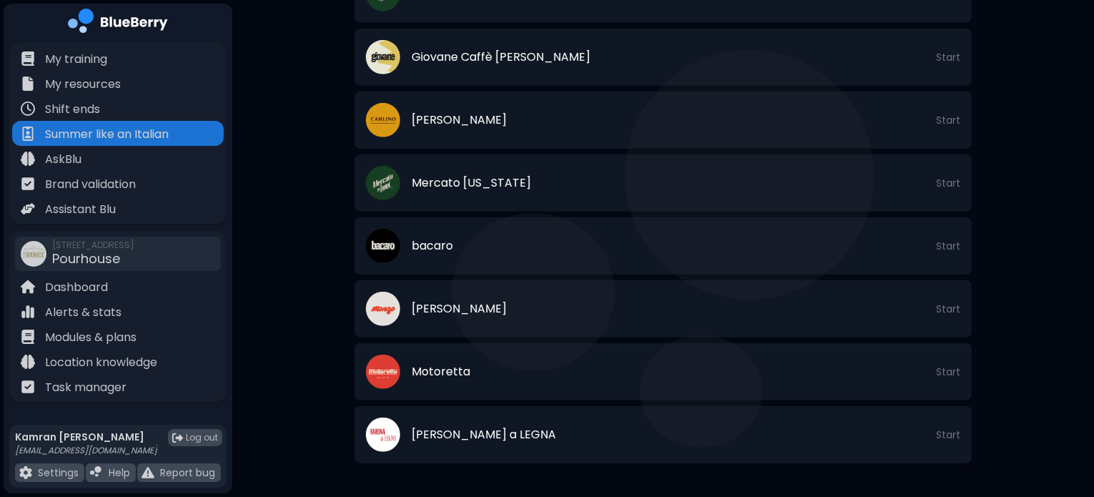
scroll to position [824, 0]
